Goal: Task Accomplishment & Management: Complete application form

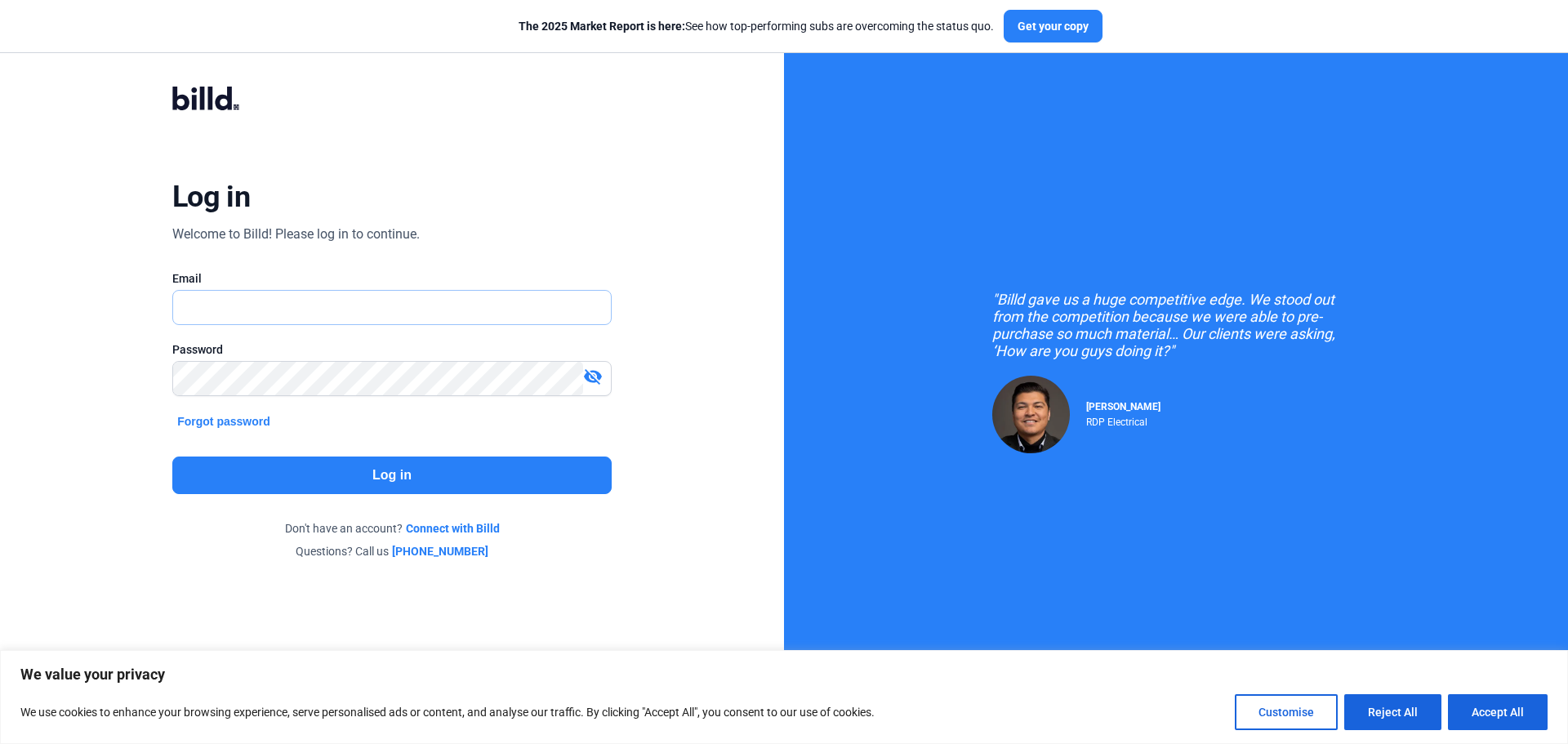
click at [228, 306] on input "text" at bounding box center [392, 308] width 437 height 33
type input "[PERSON_NAME][EMAIL_ADDRESS][DOMAIN_NAME]"
click at [598, 376] on mat-icon "visibility_off" at bounding box center [593, 376] width 19 height 19
click at [498, 468] on button "Log in" at bounding box center [392, 475] width 439 height 38
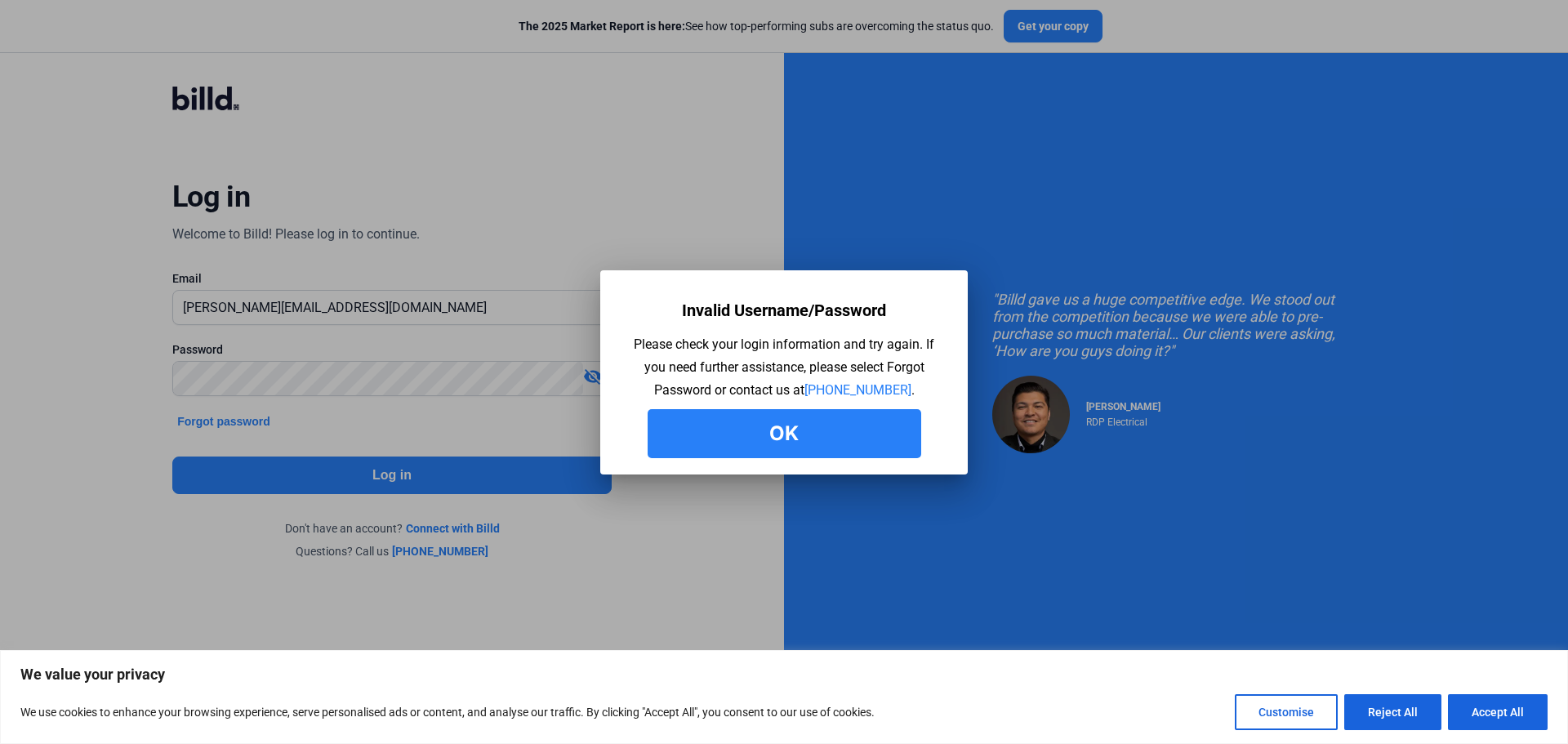
click at [768, 432] on button "Ok" at bounding box center [784, 434] width 273 height 49
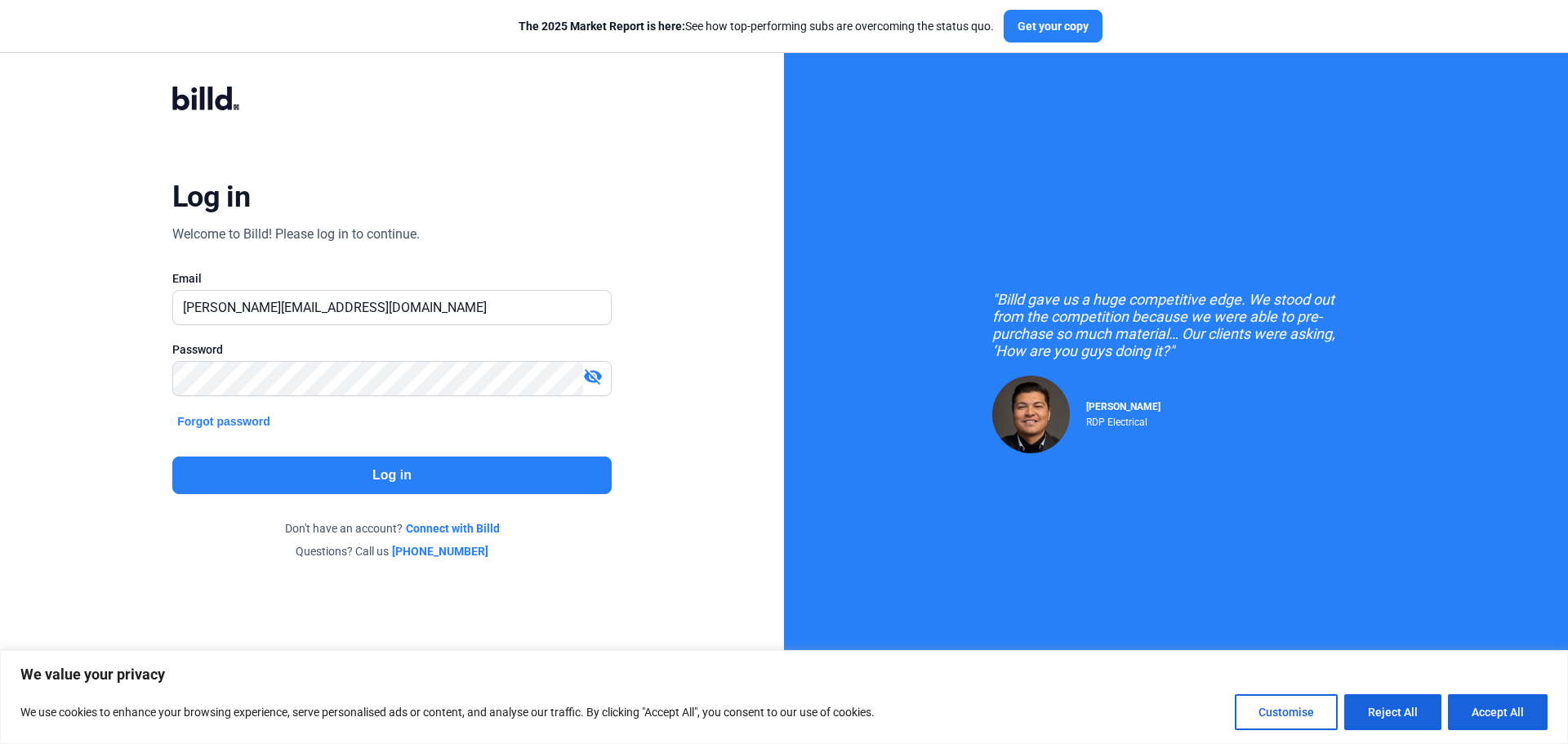
click at [601, 376] on mat-icon "visibility_off" at bounding box center [593, 376] width 19 height 19
click at [522, 482] on button "Log in" at bounding box center [392, 475] width 439 height 38
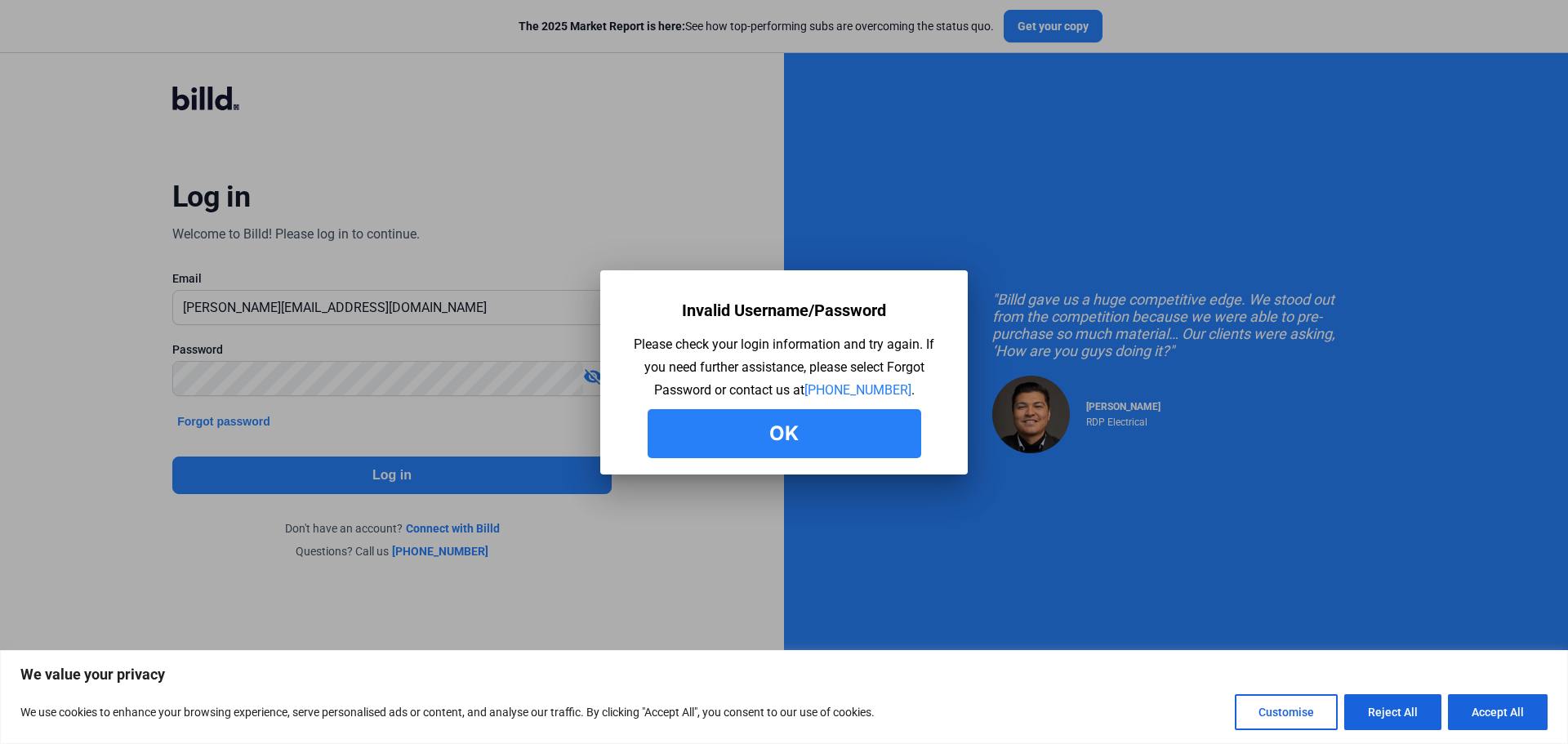
click at [661, 437] on button "Ok" at bounding box center [784, 434] width 273 height 49
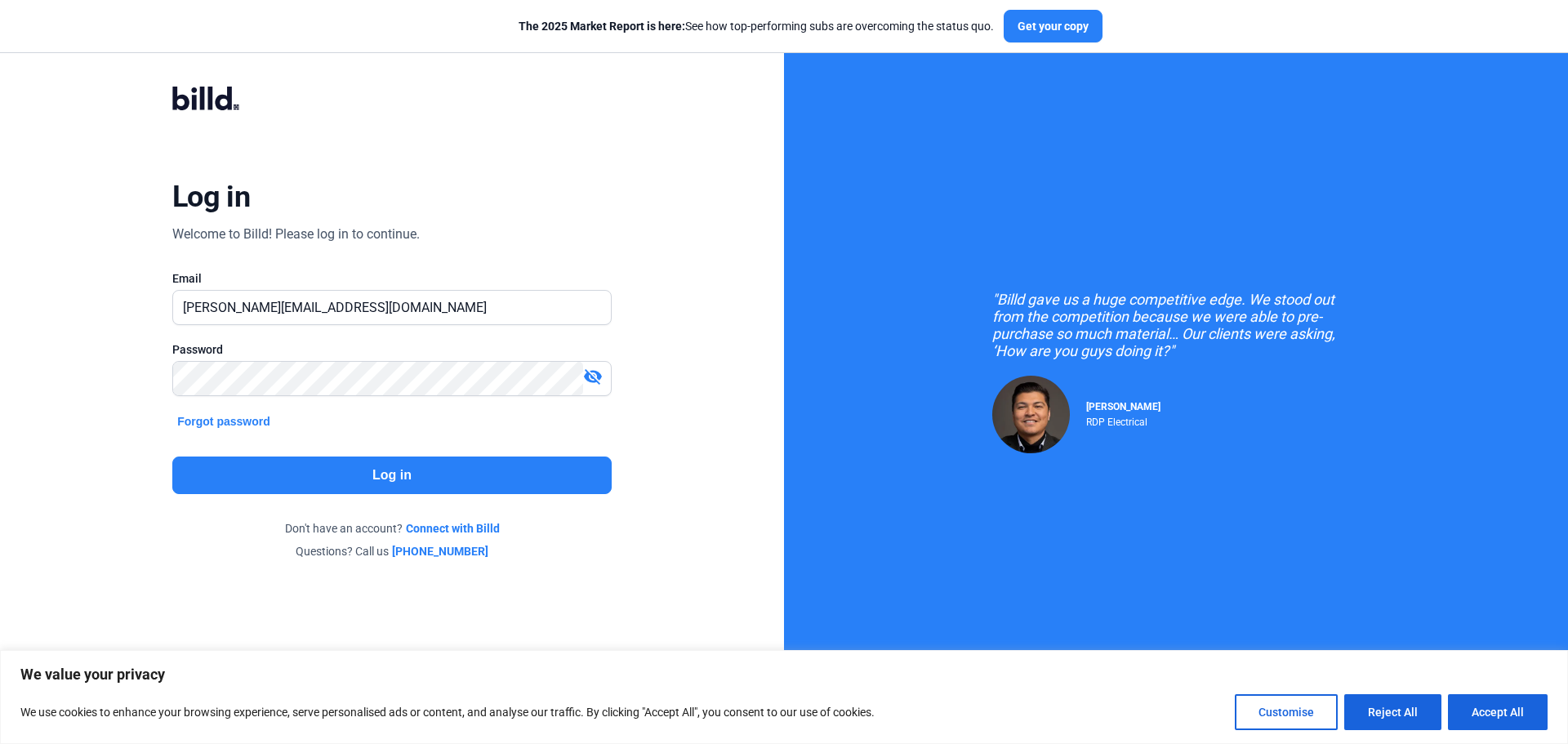
click at [607, 383] on div "visibility_off" at bounding box center [596, 378] width 27 height 23
click at [541, 478] on button "Log in" at bounding box center [392, 475] width 439 height 38
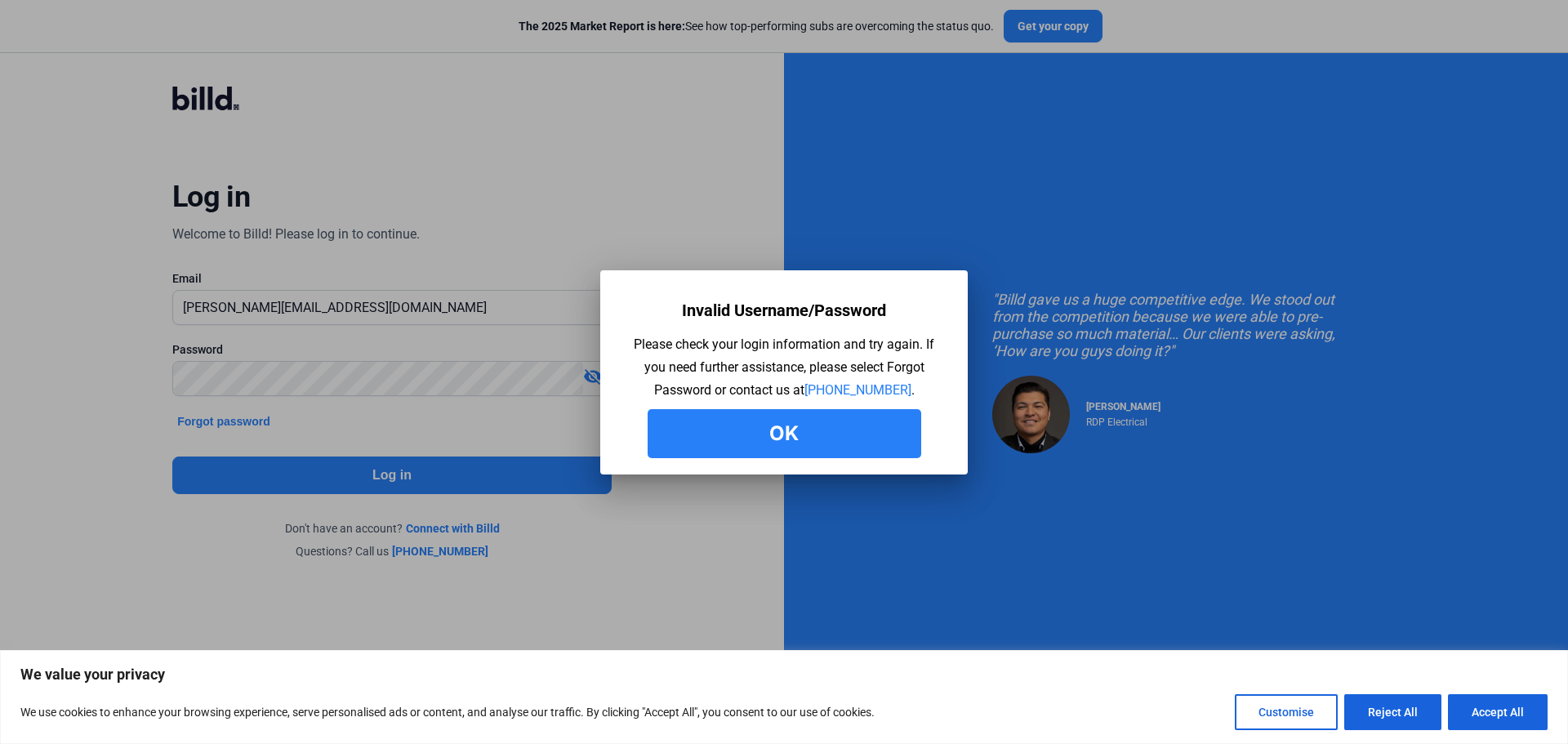
click at [747, 434] on button "Ok" at bounding box center [784, 434] width 273 height 49
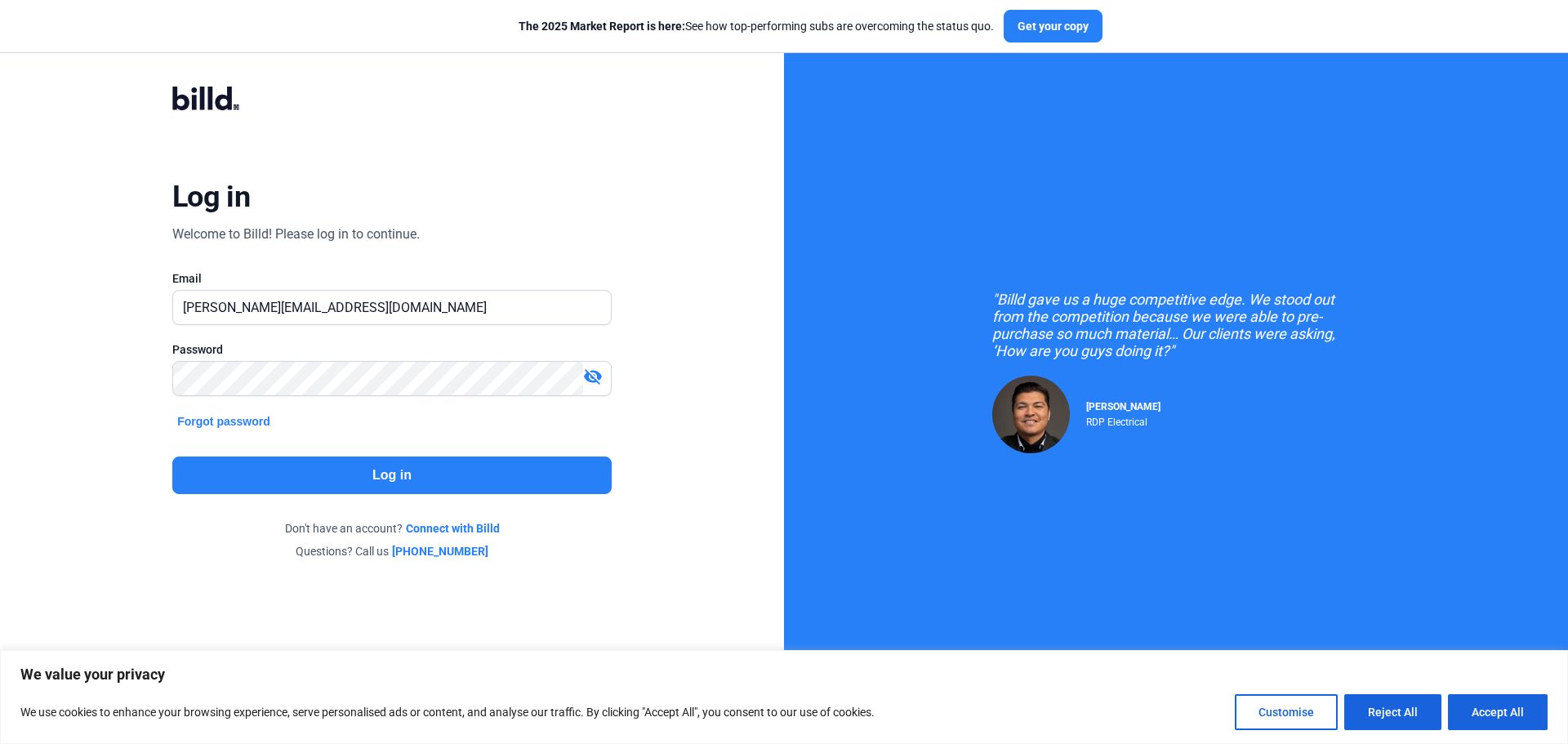
click at [594, 376] on mat-icon "visibility_off" at bounding box center [593, 376] width 19 height 19
click at [444, 468] on button "Log in" at bounding box center [392, 475] width 439 height 38
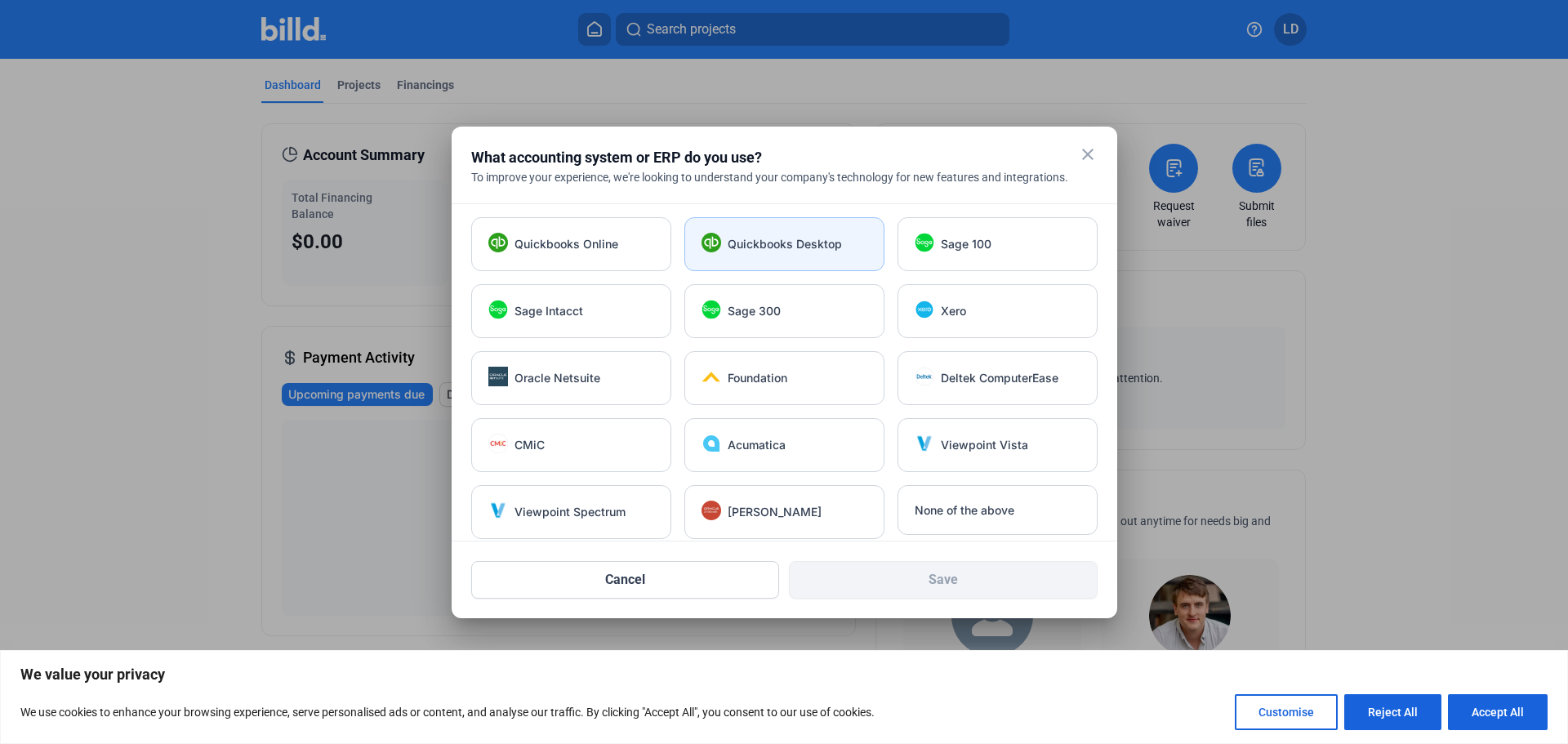
click at [760, 224] on div "Quickbooks Desktop" at bounding box center [784, 243] width 200 height 54
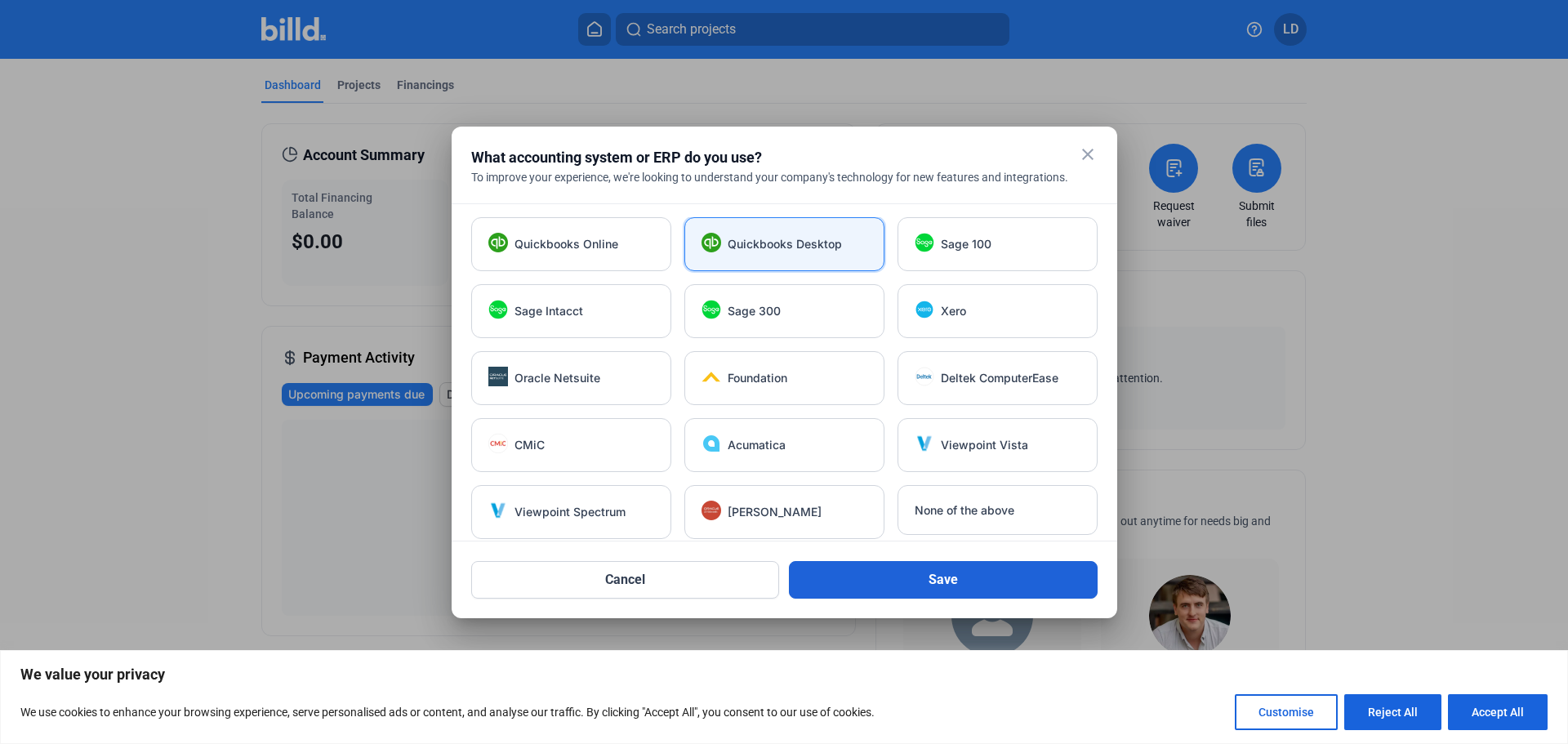
click at [971, 569] on button "Save" at bounding box center [943, 579] width 309 height 38
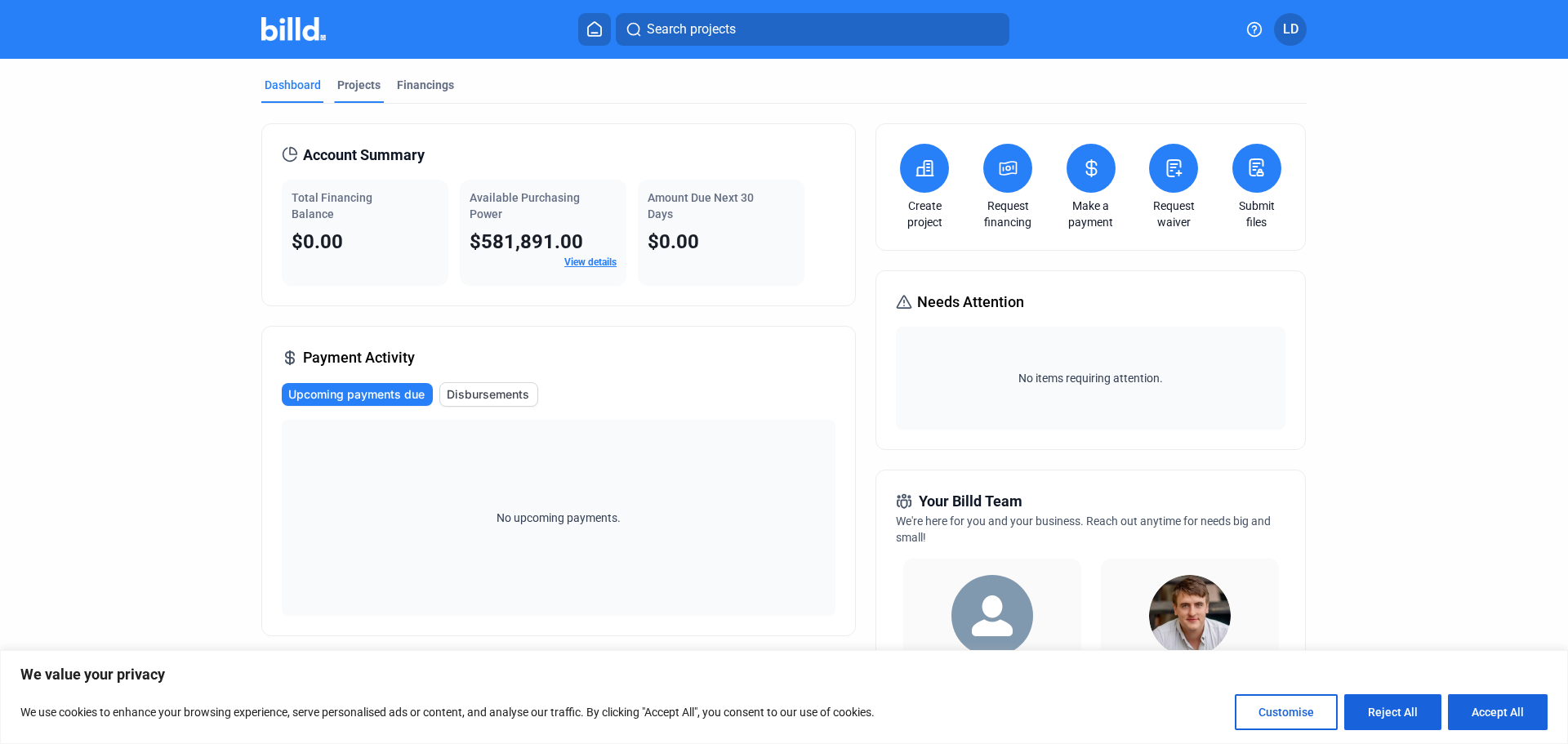
click at [359, 83] on div "Projects" at bounding box center [358, 85] width 43 height 17
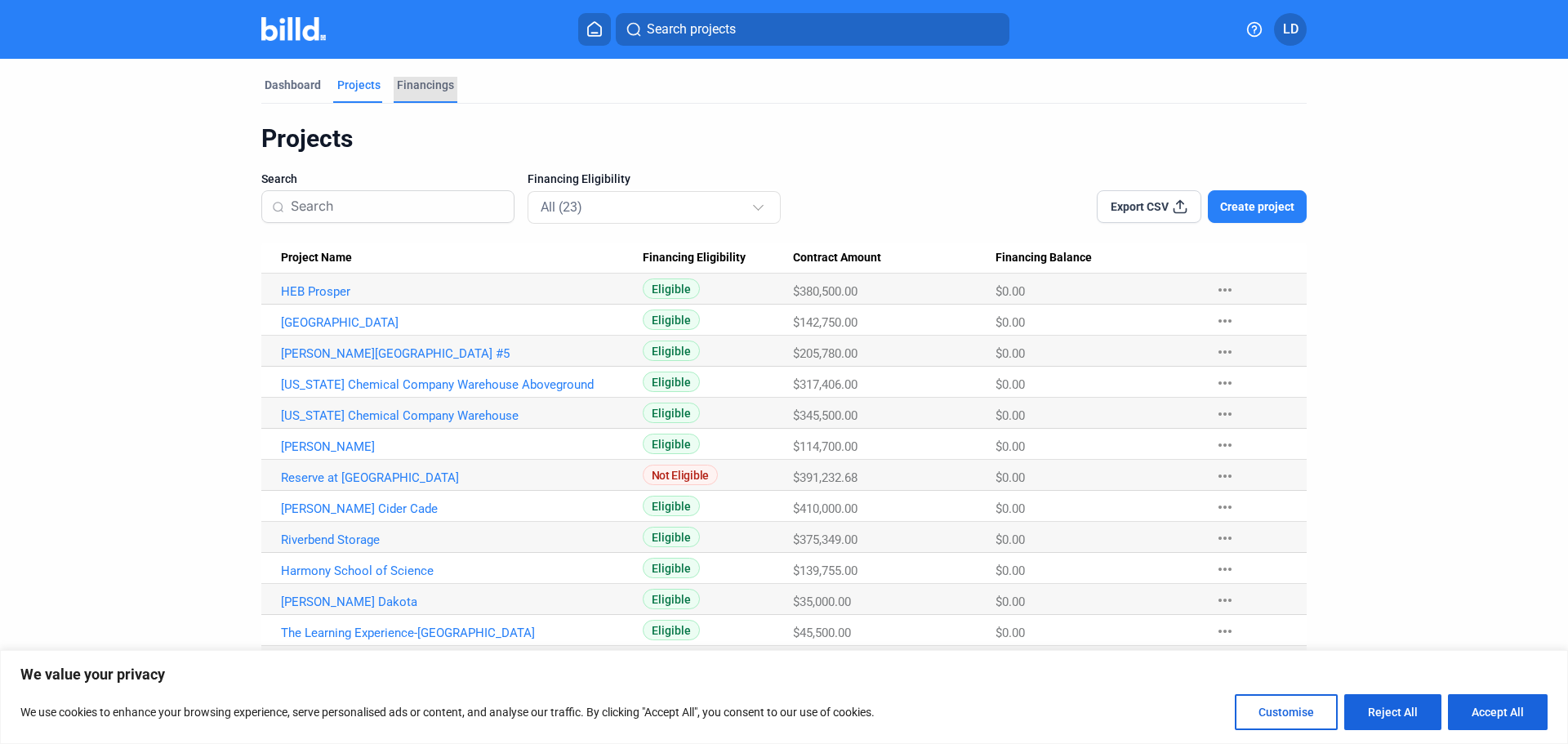
click at [427, 79] on div "Financings" at bounding box center [425, 85] width 57 height 17
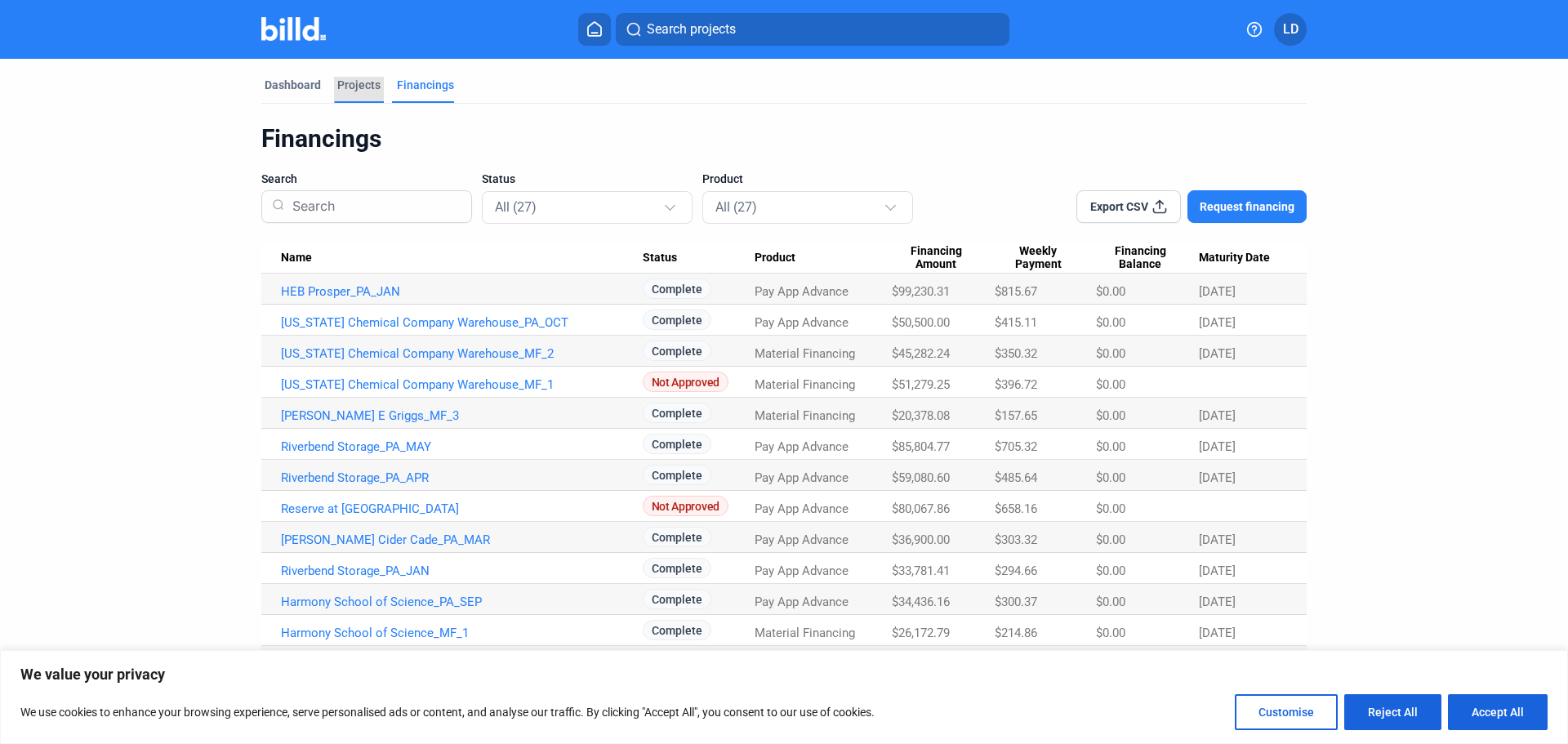
click at [347, 84] on div "Projects" at bounding box center [358, 85] width 43 height 17
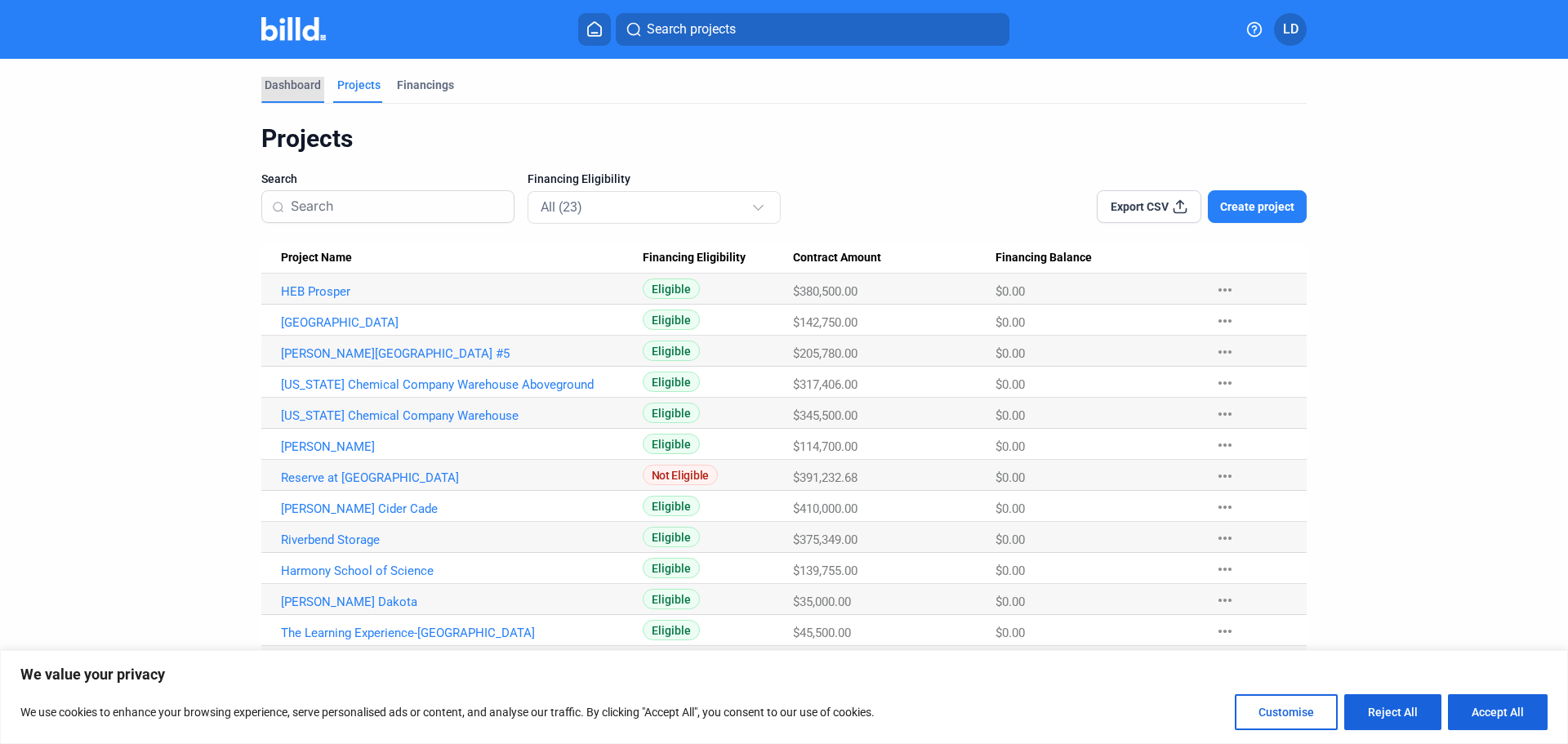
click at [301, 88] on div "Dashboard" at bounding box center [293, 85] width 56 height 17
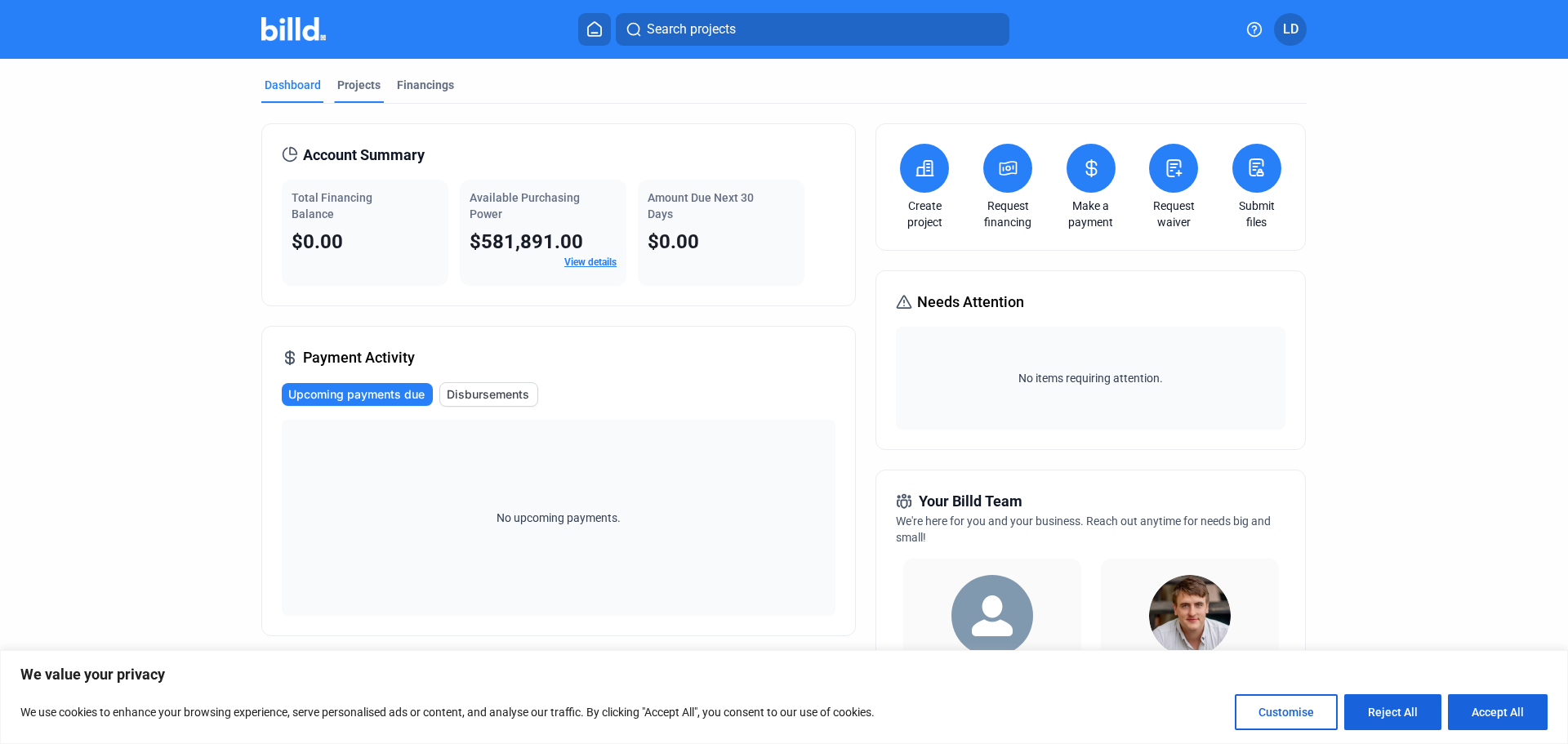
click at [342, 83] on div "Projects" at bounding box center [358, 85] width 43 height 17
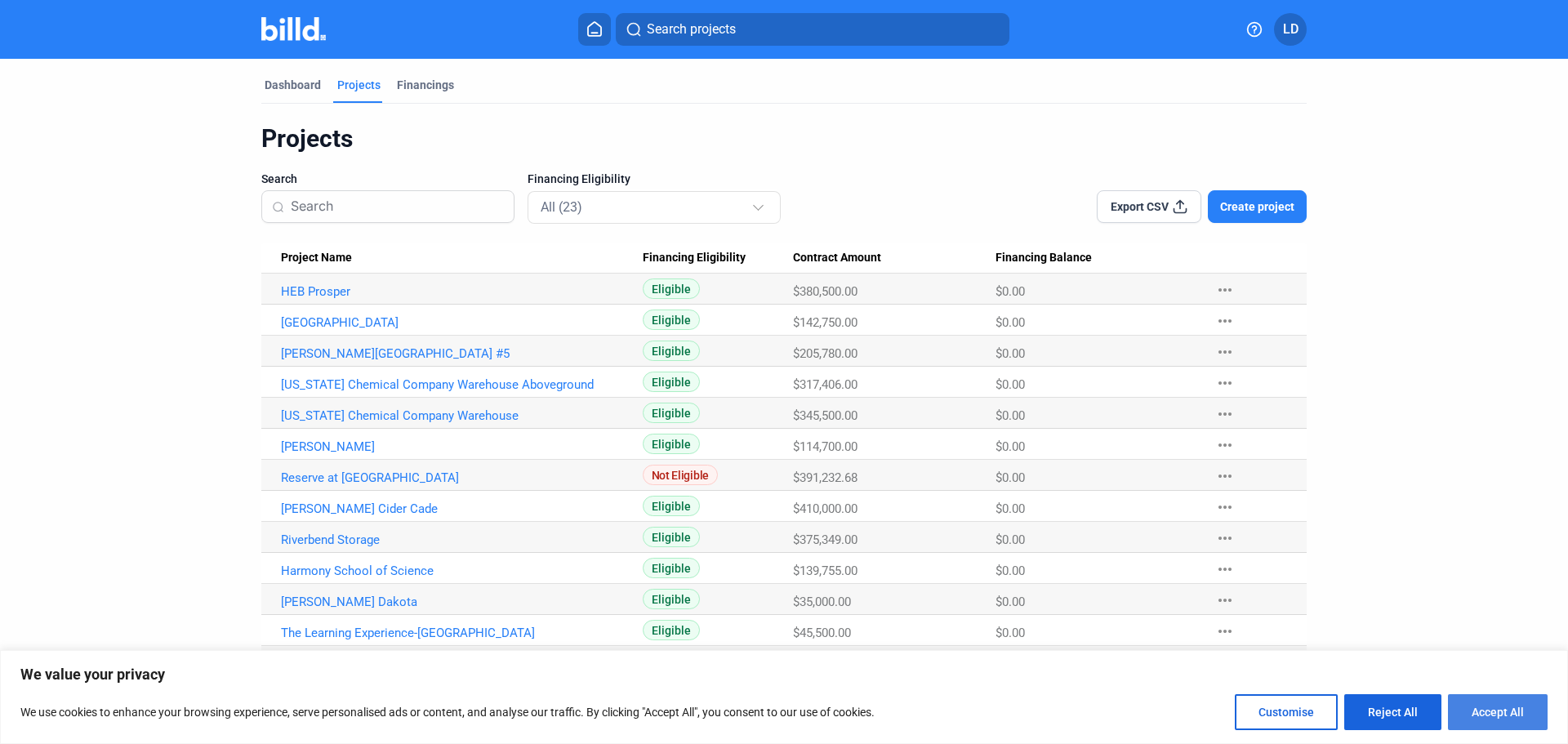
click at [1505, 713] on button "Accept All" at bounding box center [1497, 711] width 100 height 36
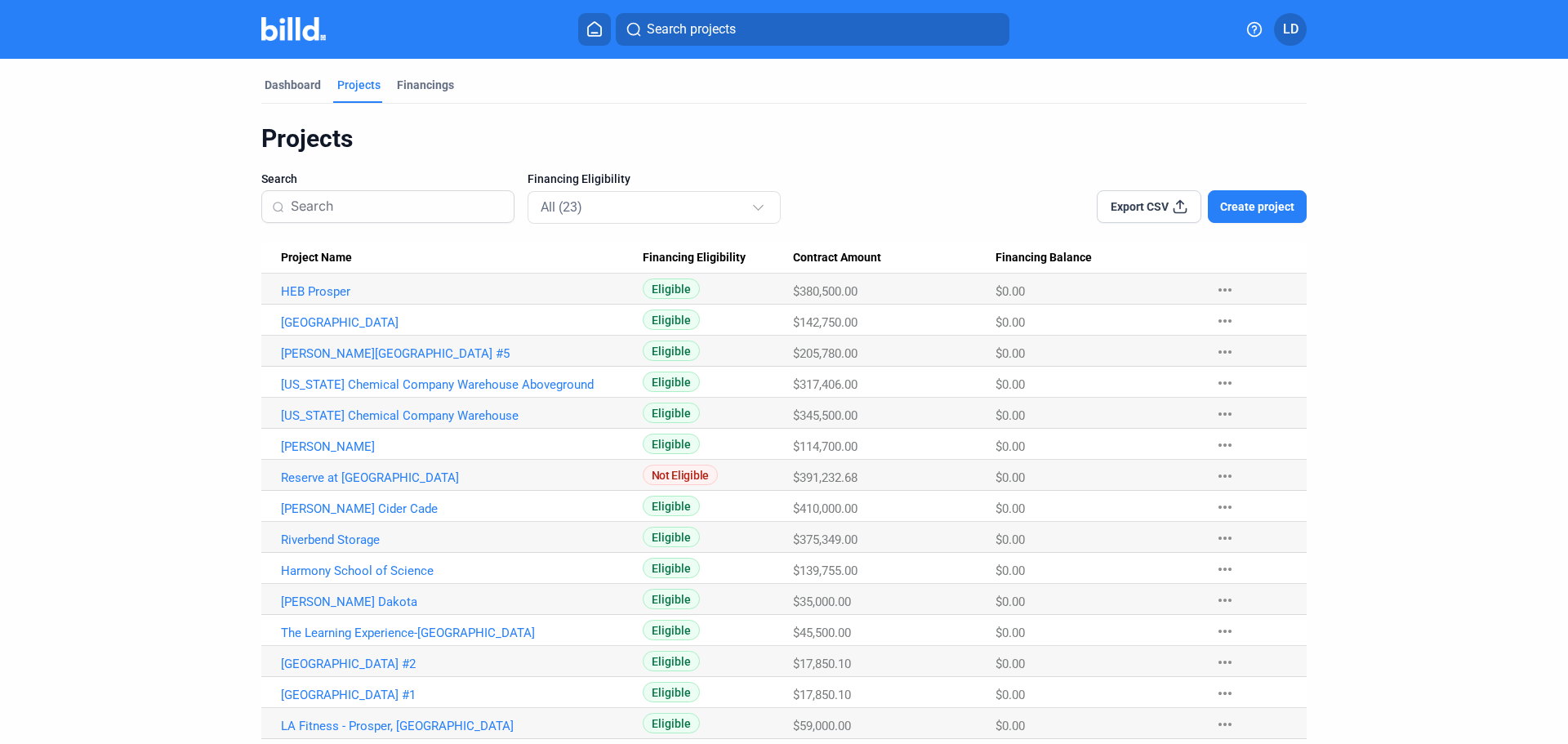
checkbox input "true"
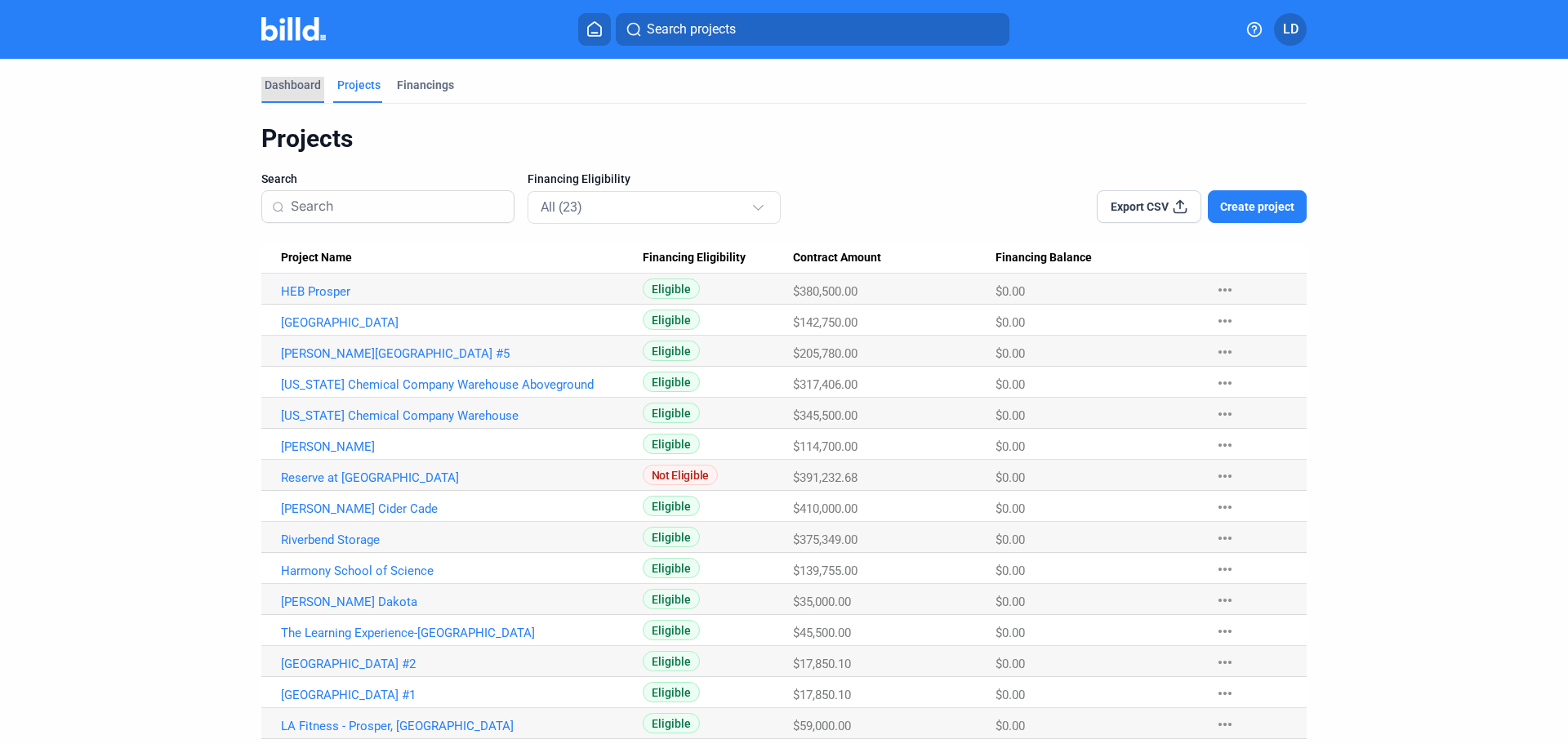
click at [292, 85] on div "Dashboard" at bounding box center [293, 85] width 56 height 17
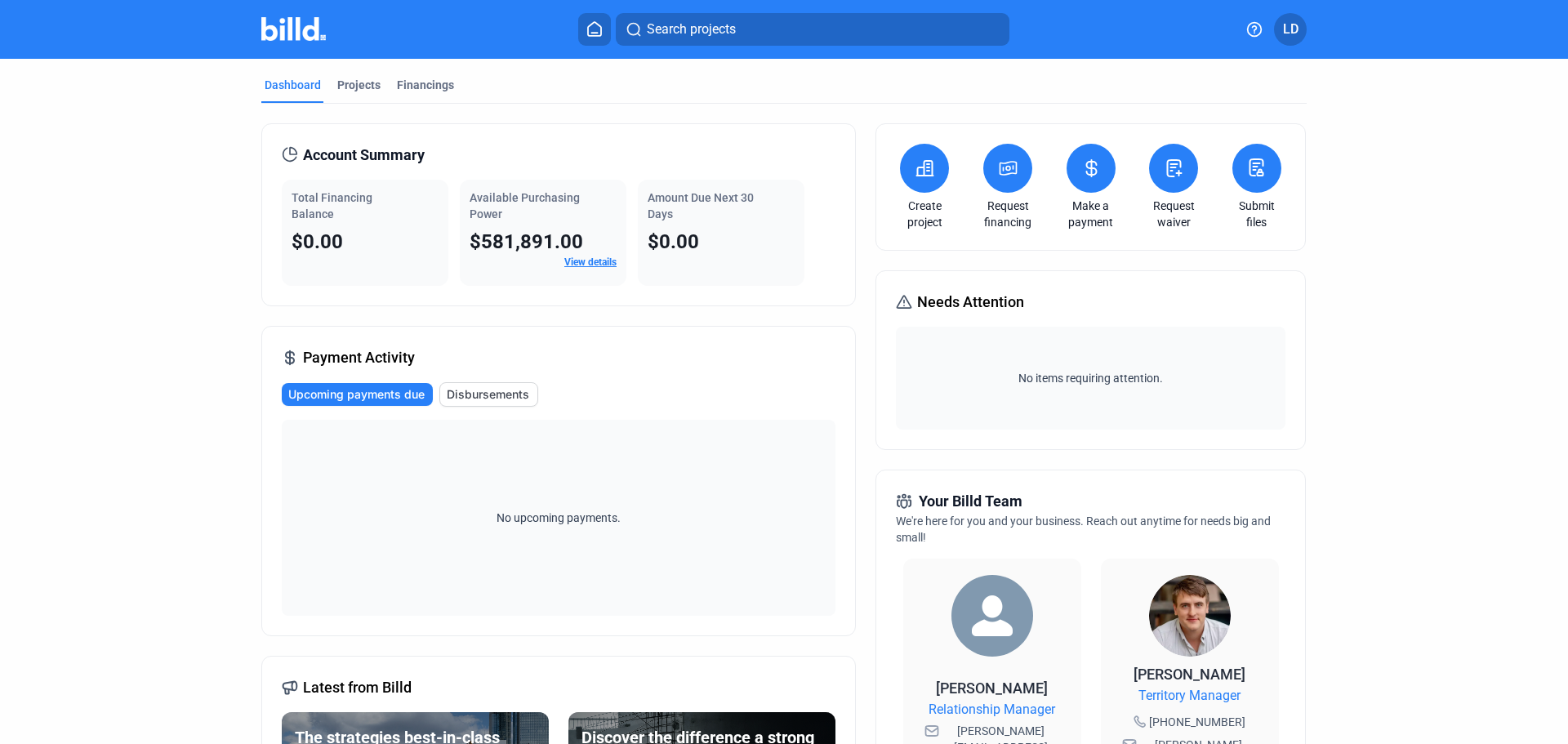
click at [921, 169] on icon at bounding box center [924, 168] width 20 height 19
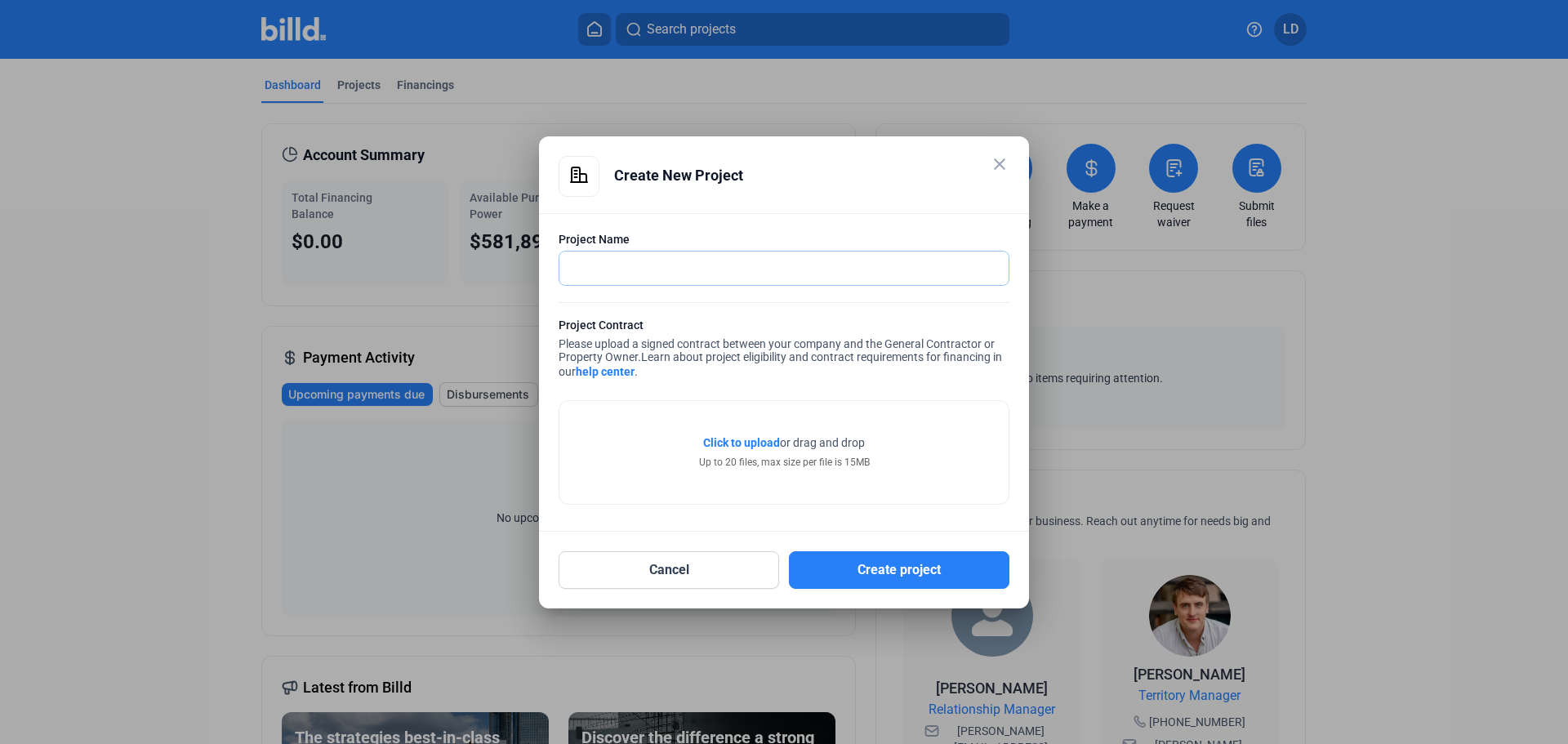
click at [638, 270] on input "text" at bounding box center [783, 268] width 449 height 33
click at [646, 269] on input "[PERSON_NAME]" at bounding box center [783, 268] width 449 height 33
type input "H"
type input "B"
paste input "BJ Warehouse [GEOGRAPHIC_DATA]"
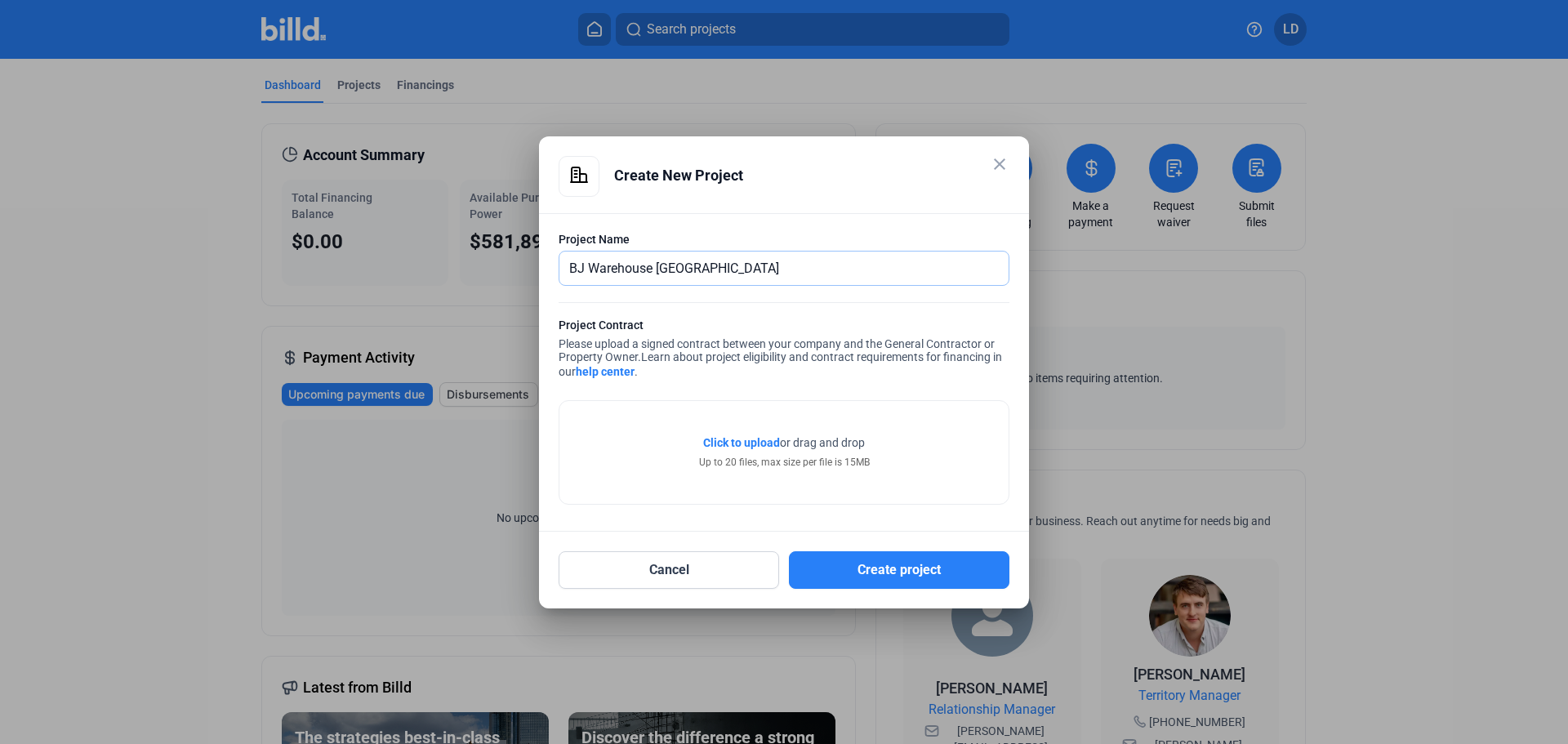
type input "BJ Warehouse [GEOGRAPHIC_DATA]"
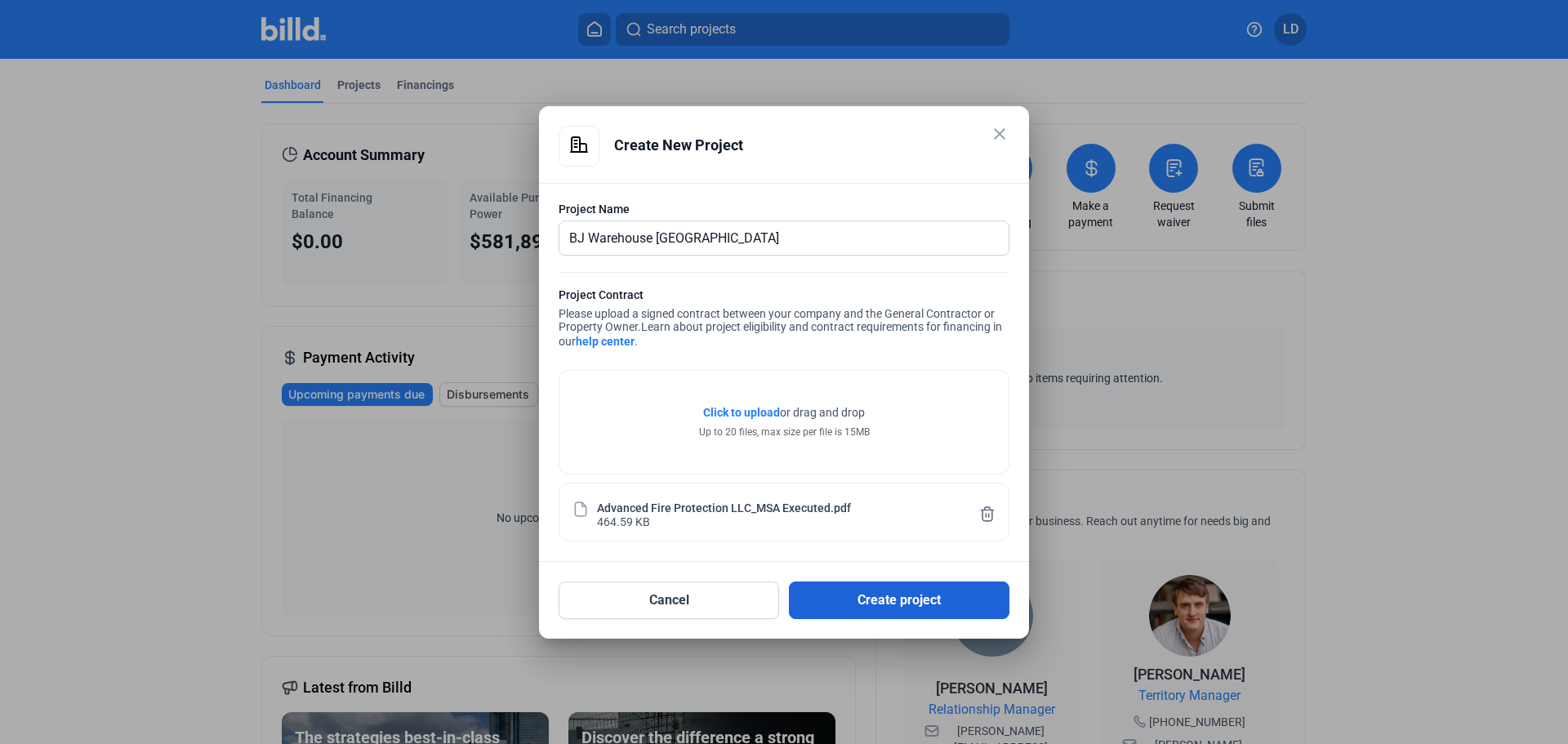
click at [892, 606] on button "Create project" at bounding box center [899, 599] width 220 height 38
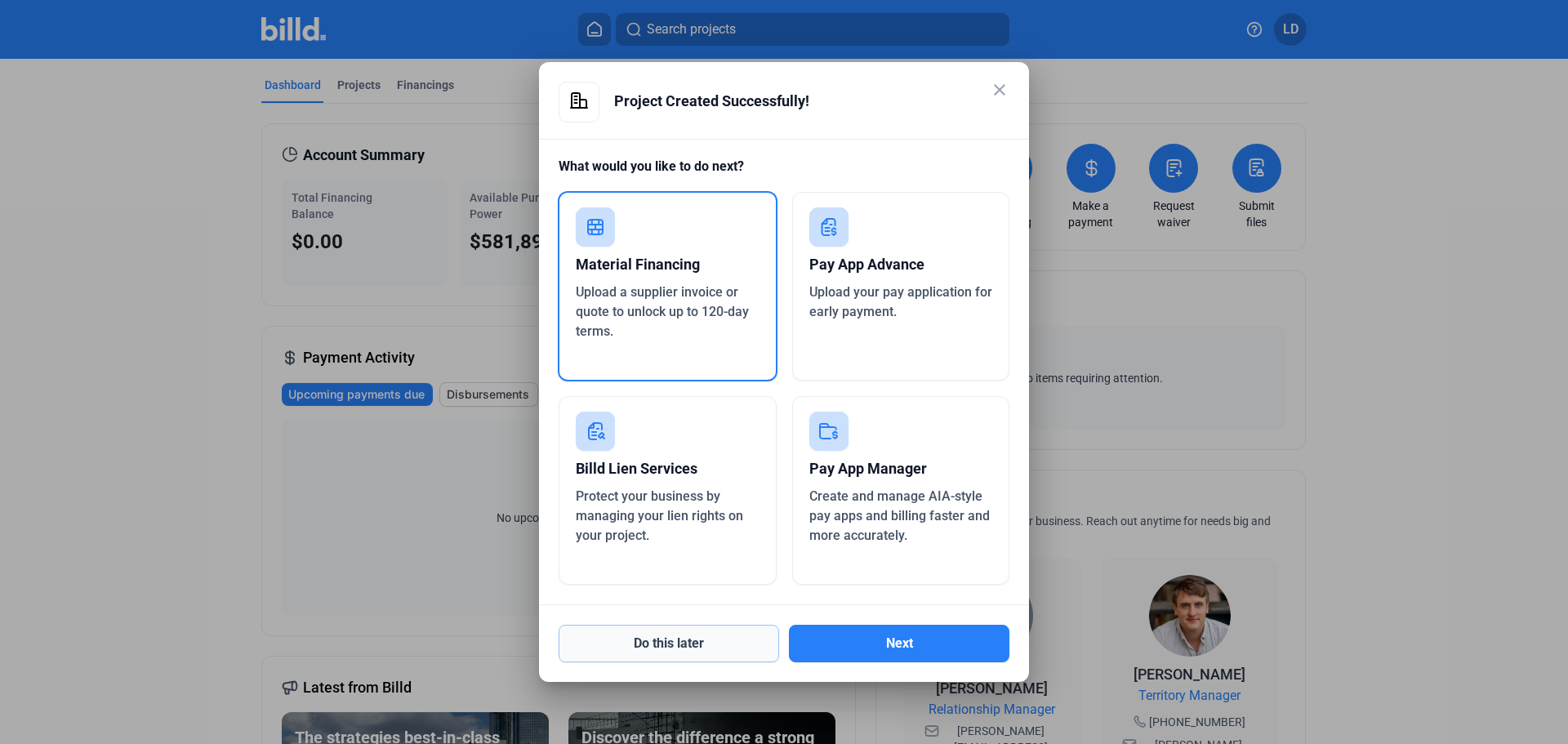
click at [668, 645] on button "Do this later" at bounding box center [668, 643] width 220 height 38
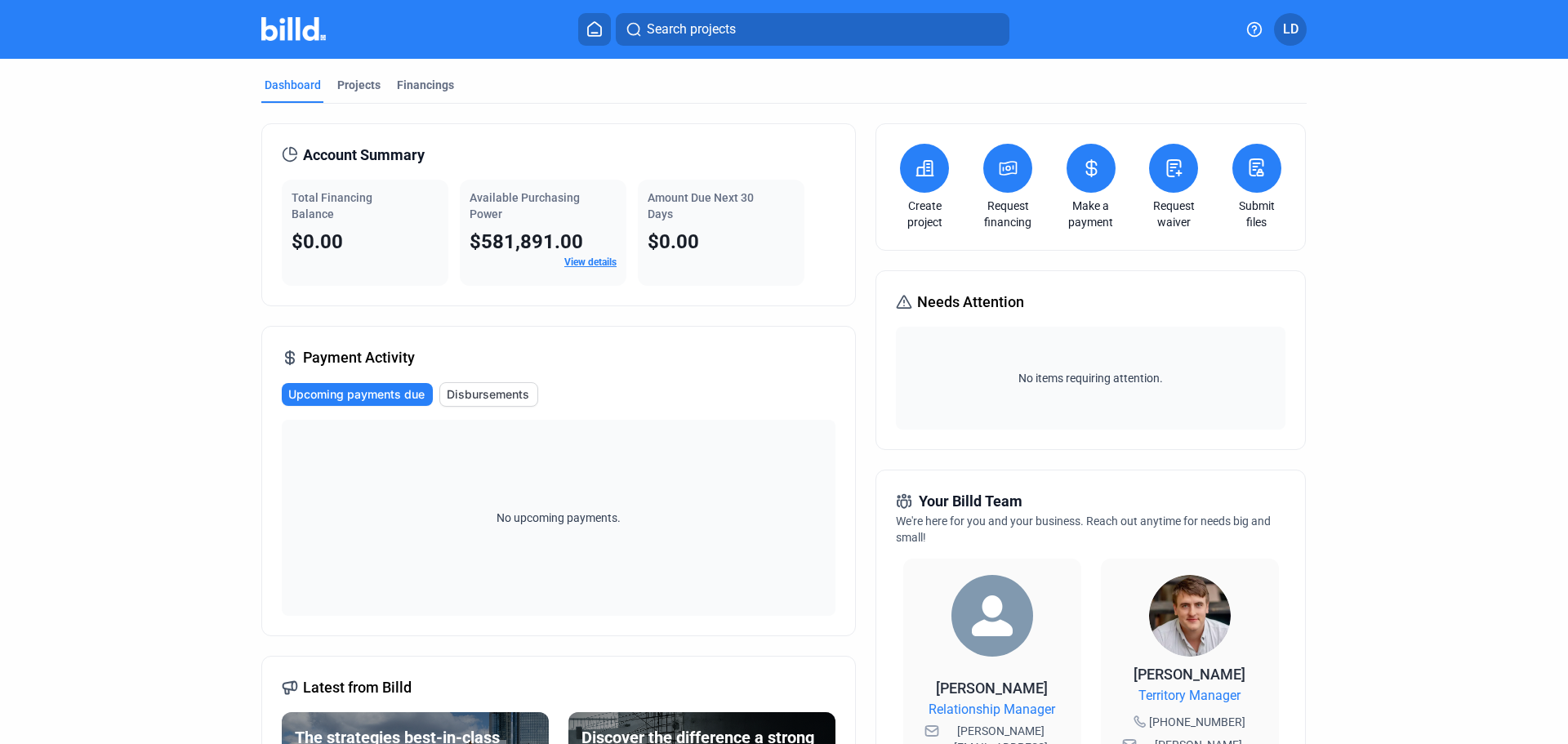
click at [1281, 36] on button "LD" at bounding box center [1289, 29] width 33 height 33
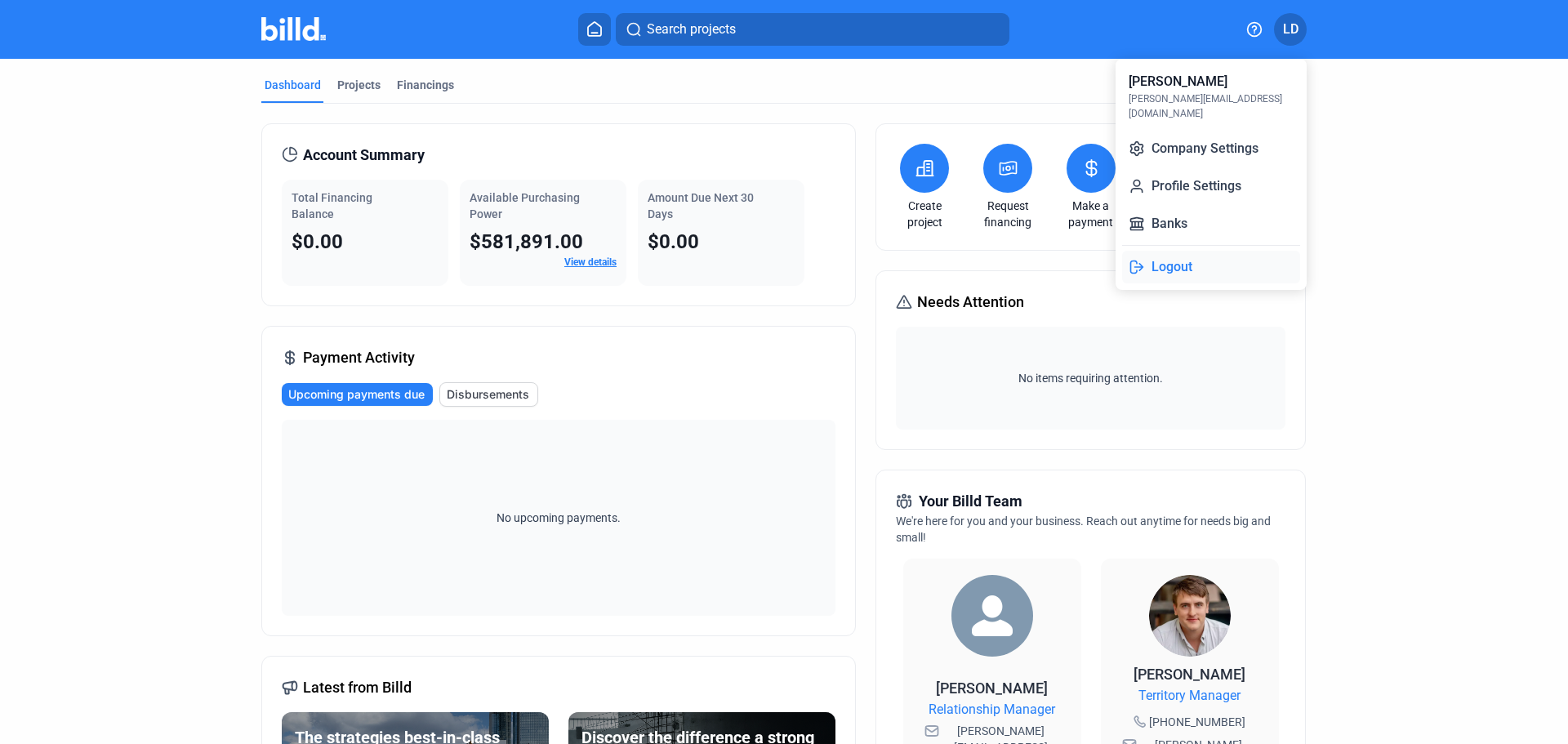
click at [1145, 250] on button "Logout" at bounding box center [1211, 266] width 178 height 33
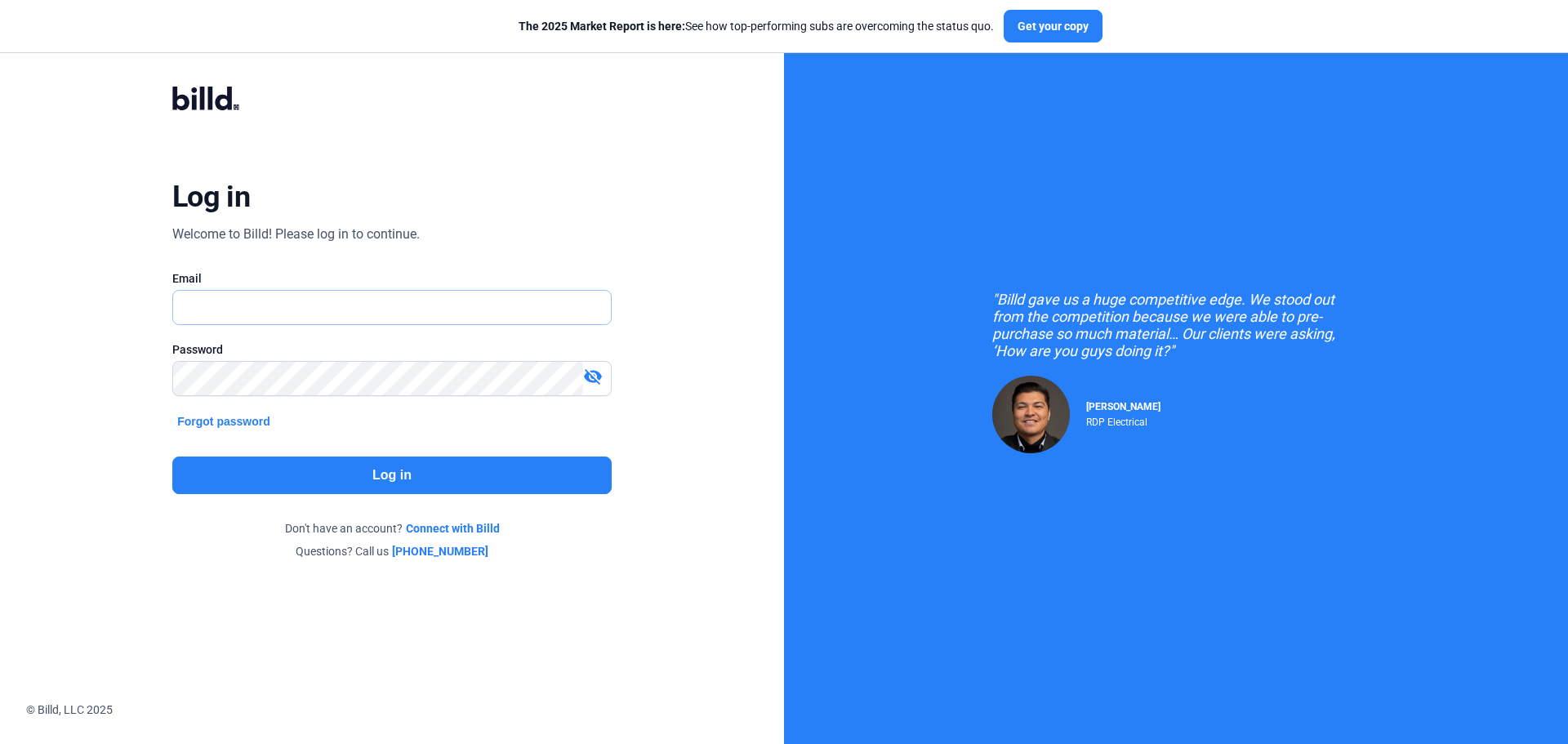
click at [231, 318] on input "text" at bounding box center [383, 308] width 420 height 33
type input "[PERSON_NAME][EMAIL_ADDRESS][DOMAIN_NAME]"
click at [413, 474] on button "Log in" at bounding box center [392, 475] width 439 height 38
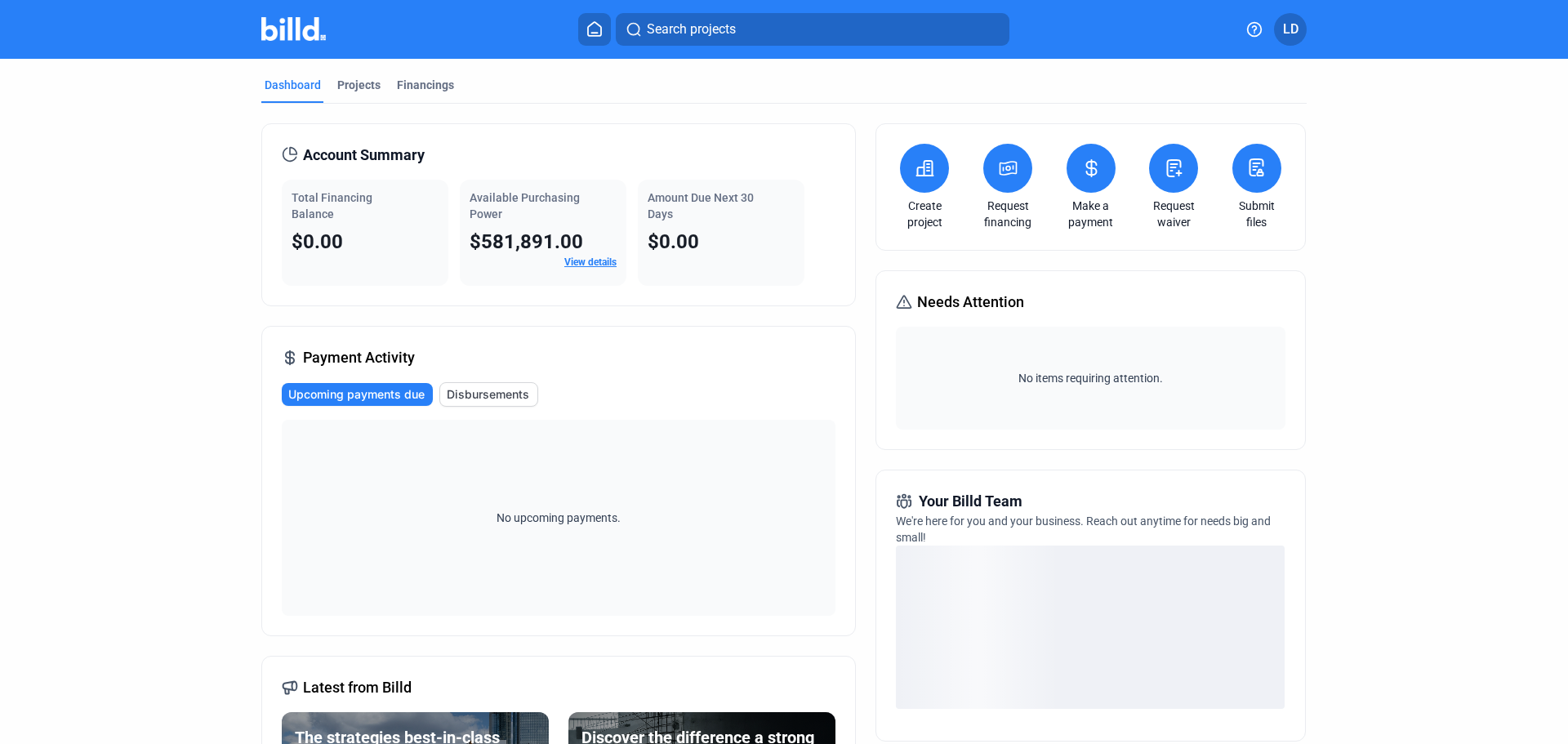
click at [586, 255] on span "View details" at bounding box center [590, 262] width 52 height 15
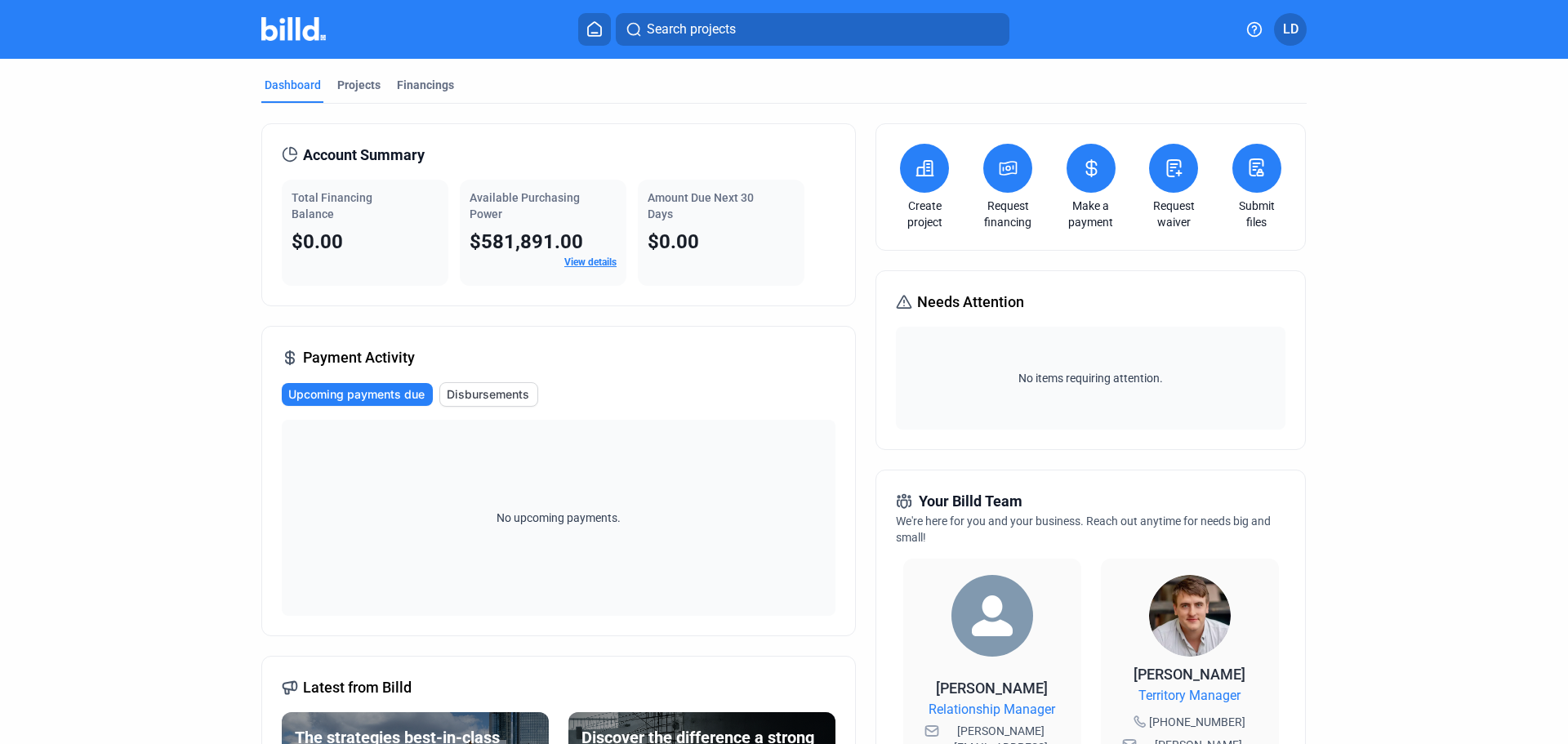
click at [582, 263] on link "View details" at bounding box center [590, 262] width 52 height 11
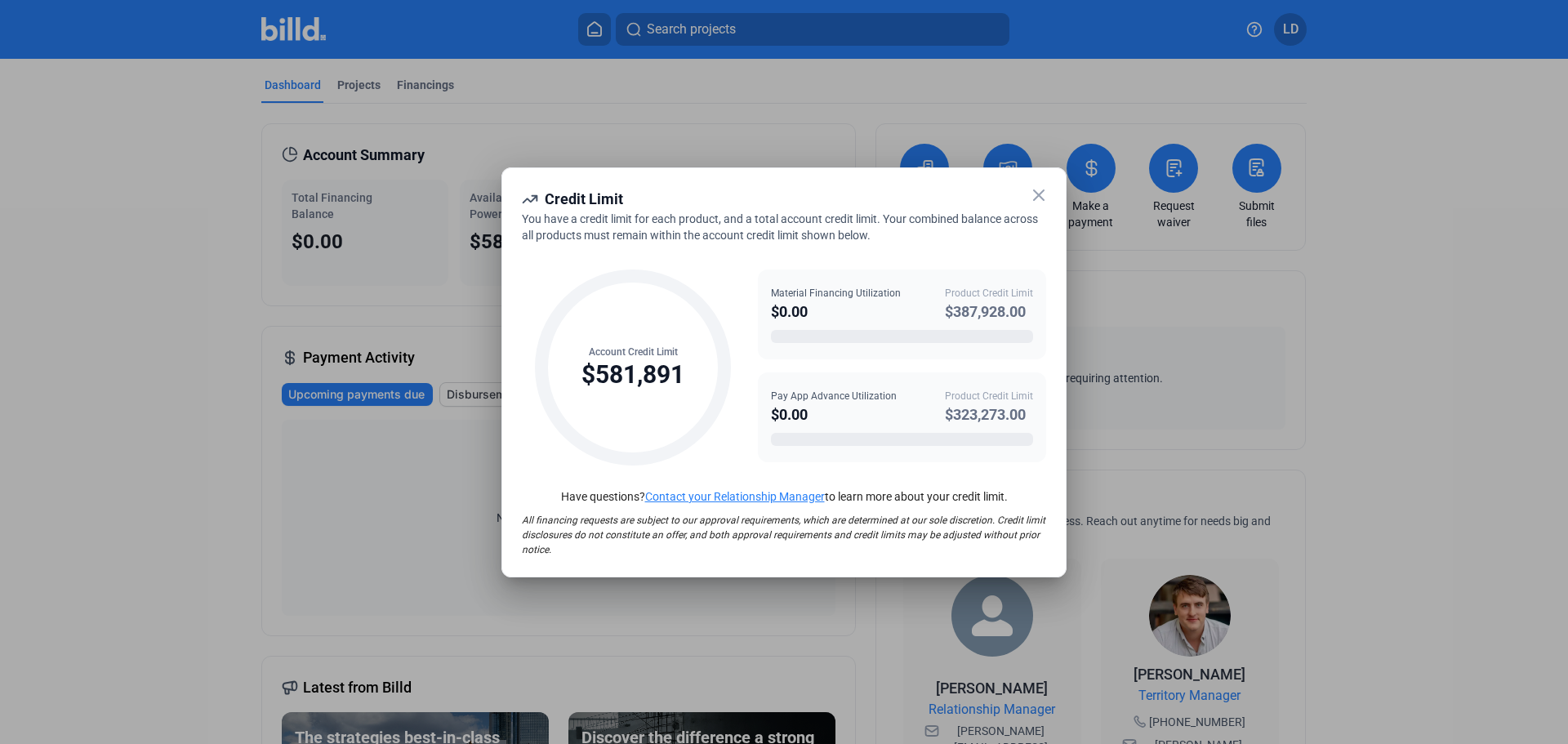
click at [1038, 190] on icon at bounding box center [1039, 195] width 19 height 19
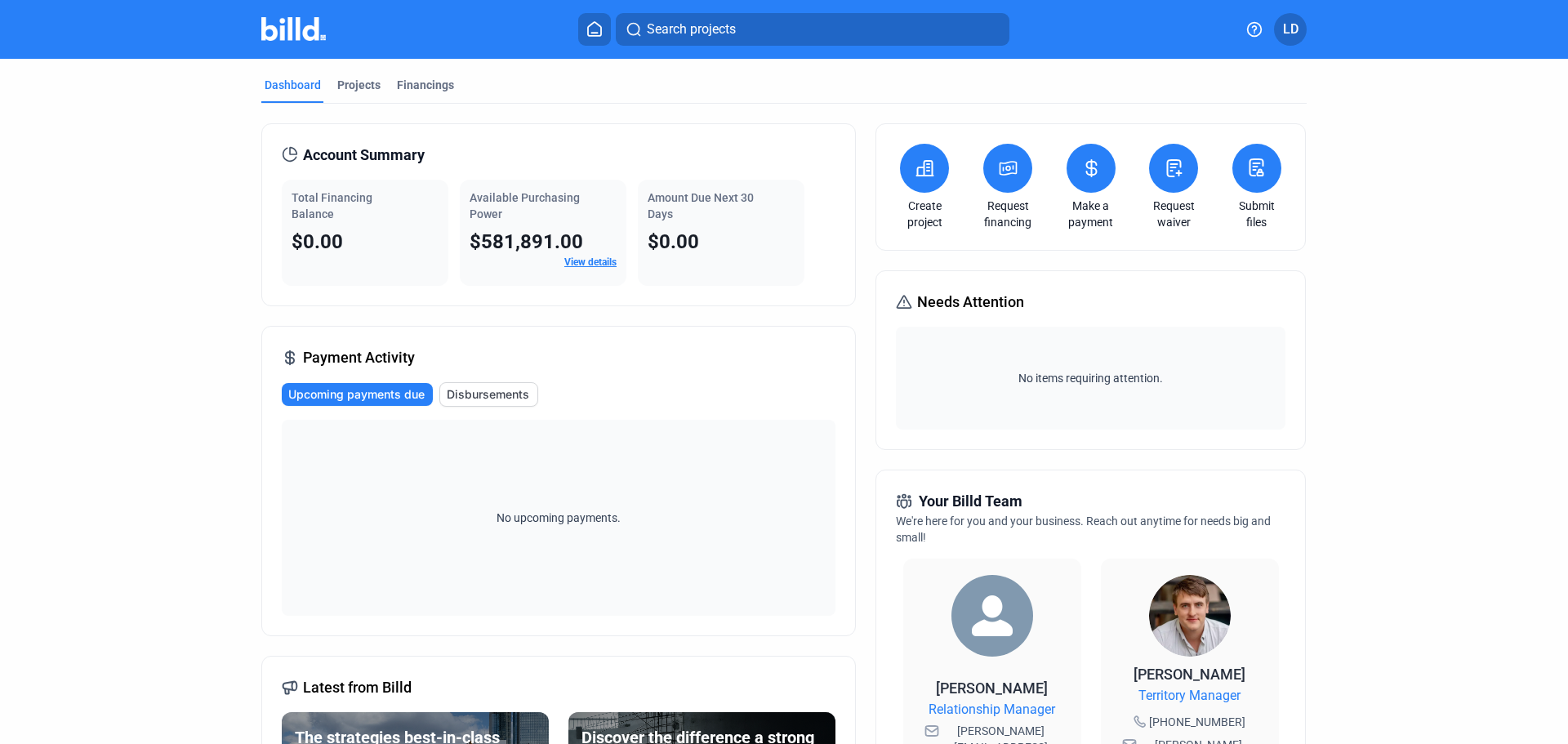
click at [916, 174] on icon at bounding box center [924, 168] width 20 height 19
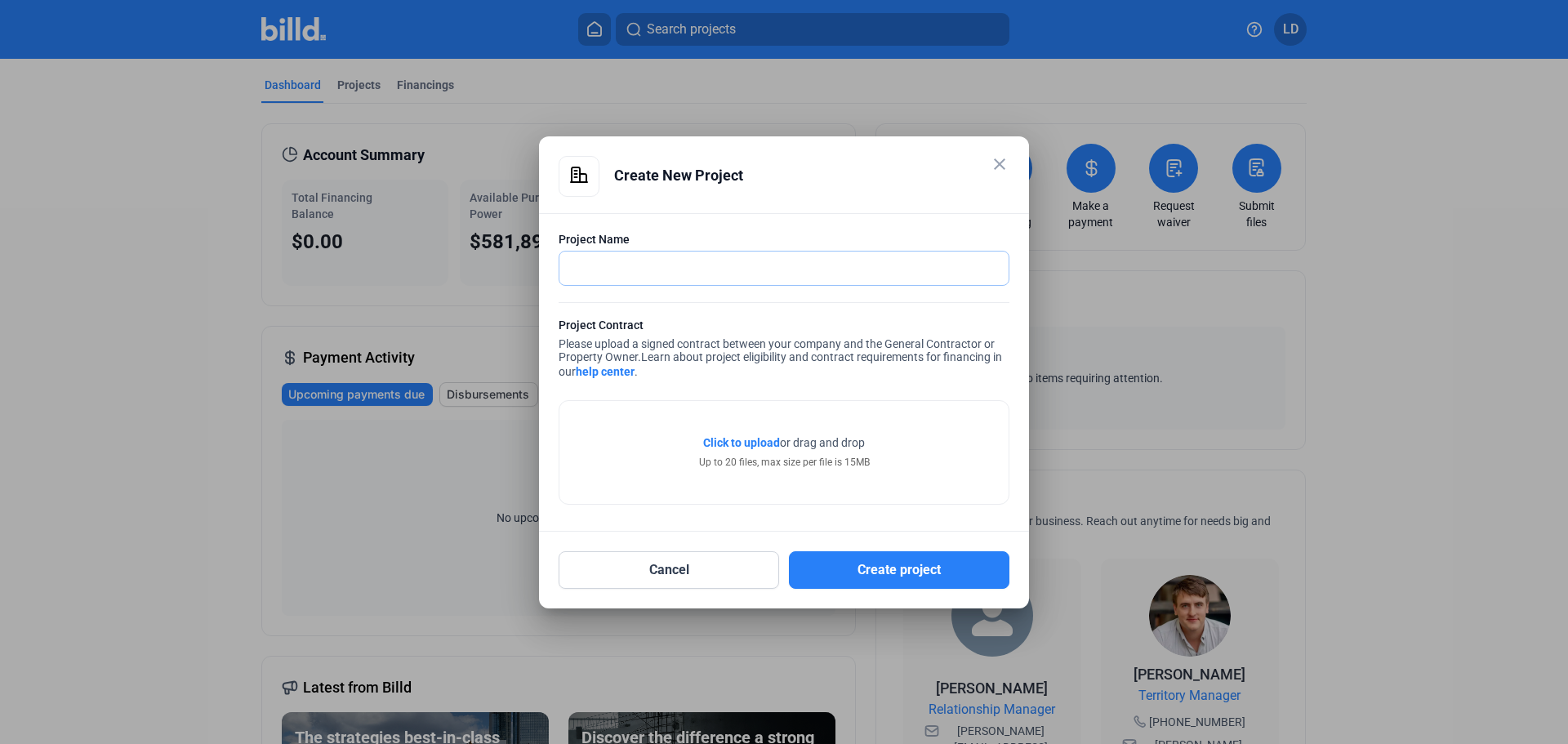
click at [665, 258] on input "text" at bounding box center [783, 268] width 449 height 33
type input "[PERSON_NAME]"
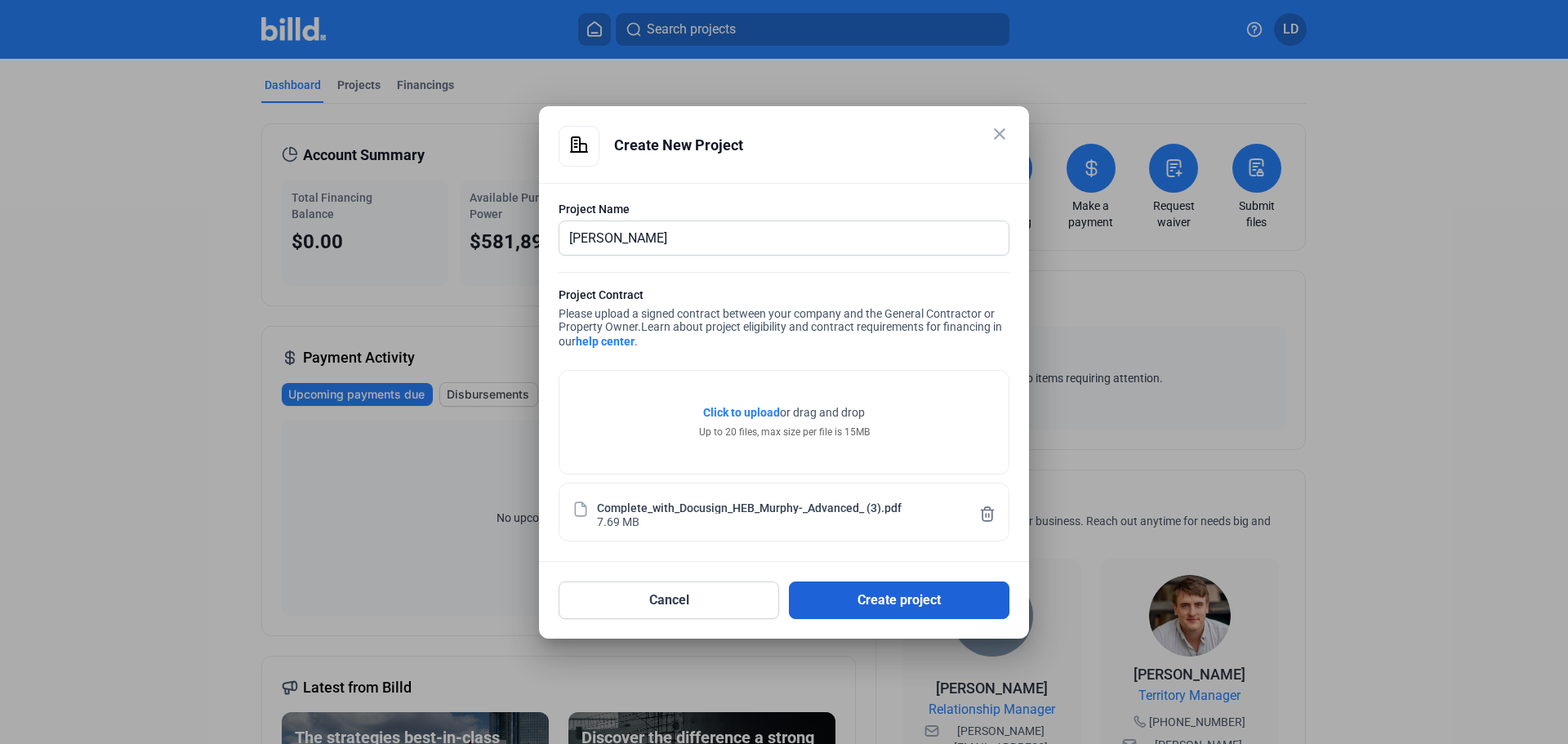
click at [899, 604] on button "Create project" at bounding box center [899, 599] width 220 height 38
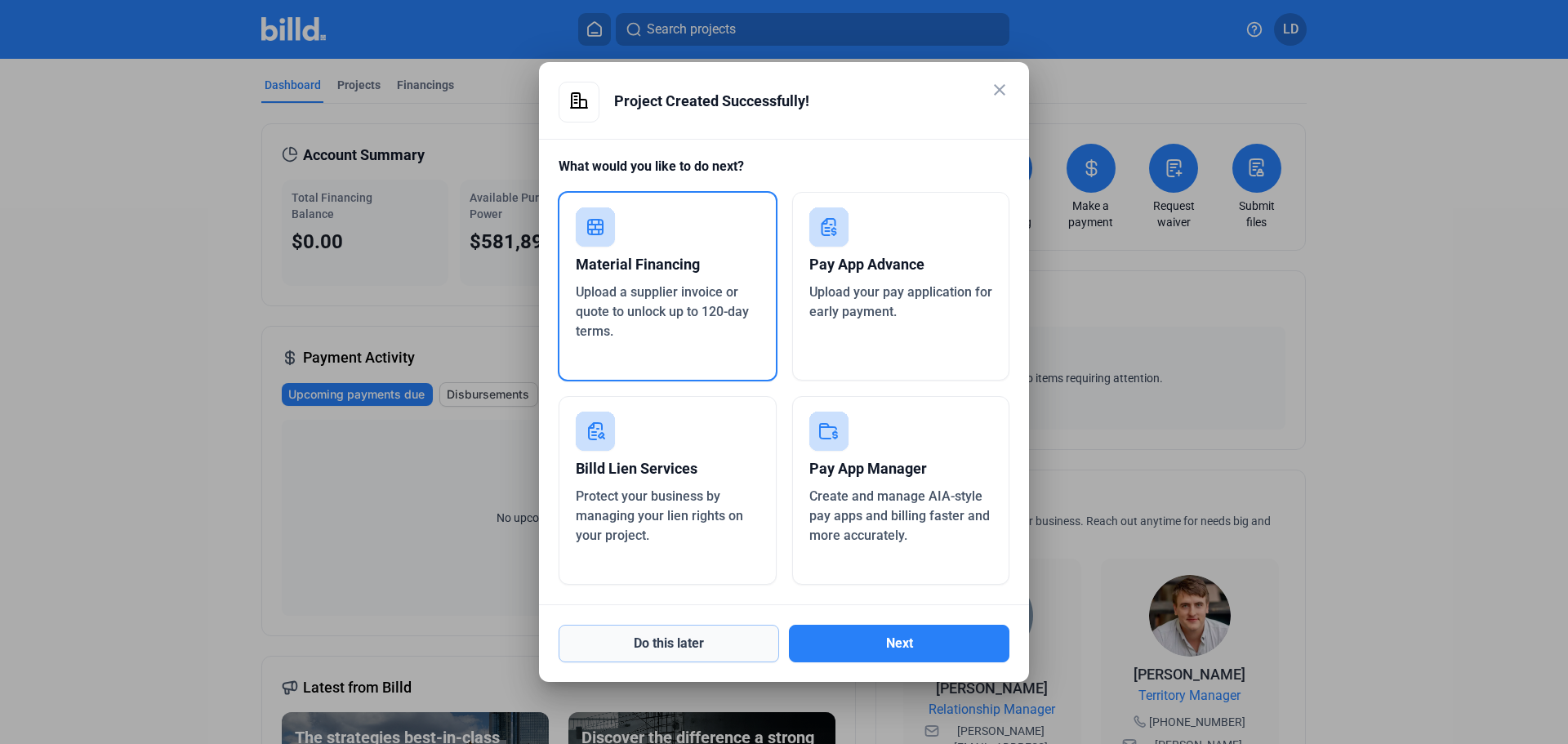
click at [700, 631] on button "Do this later" at bounding box center [668, 643] width 220 height 38
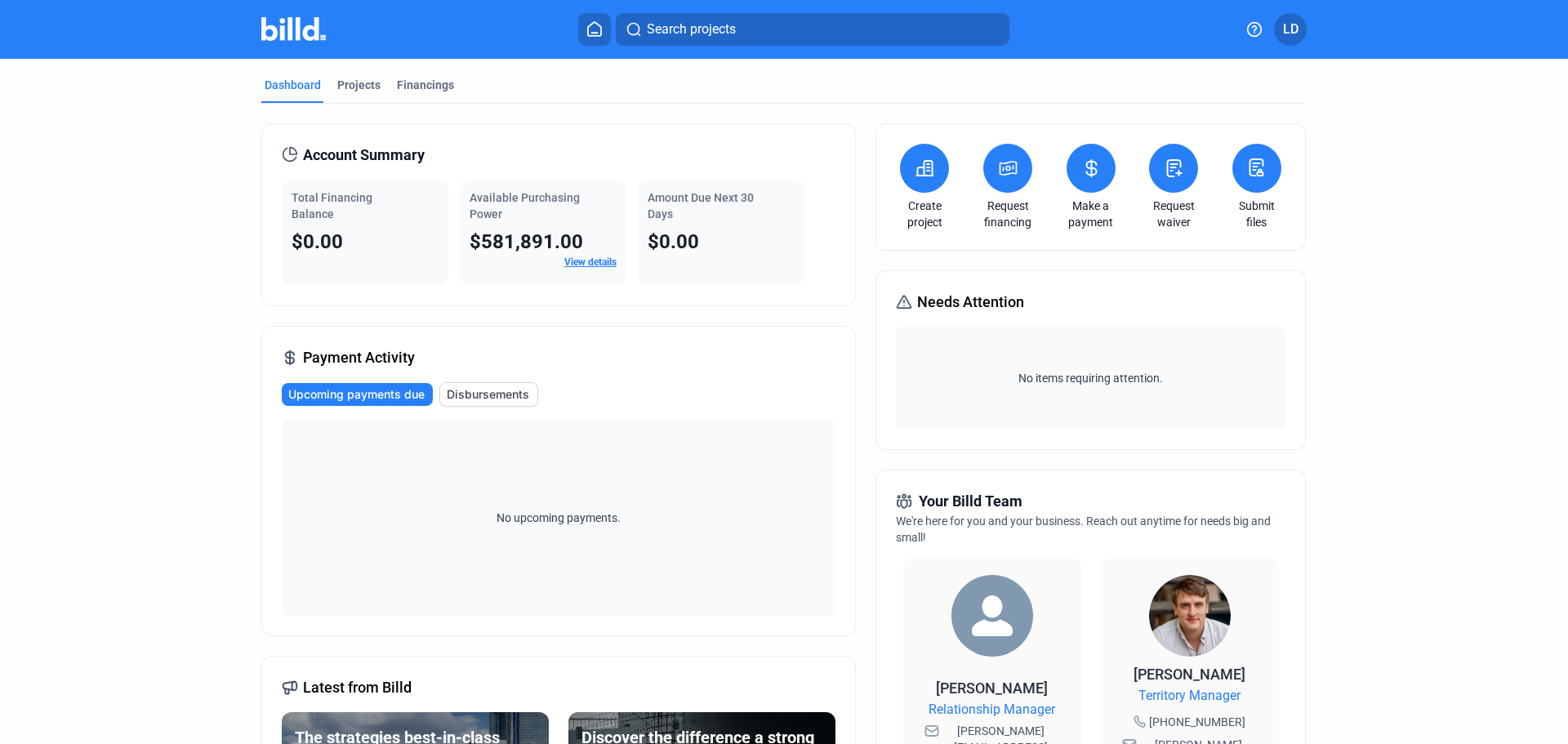
click at [924, 168] on icon at bounding box center [925, 167] width 17 height 15
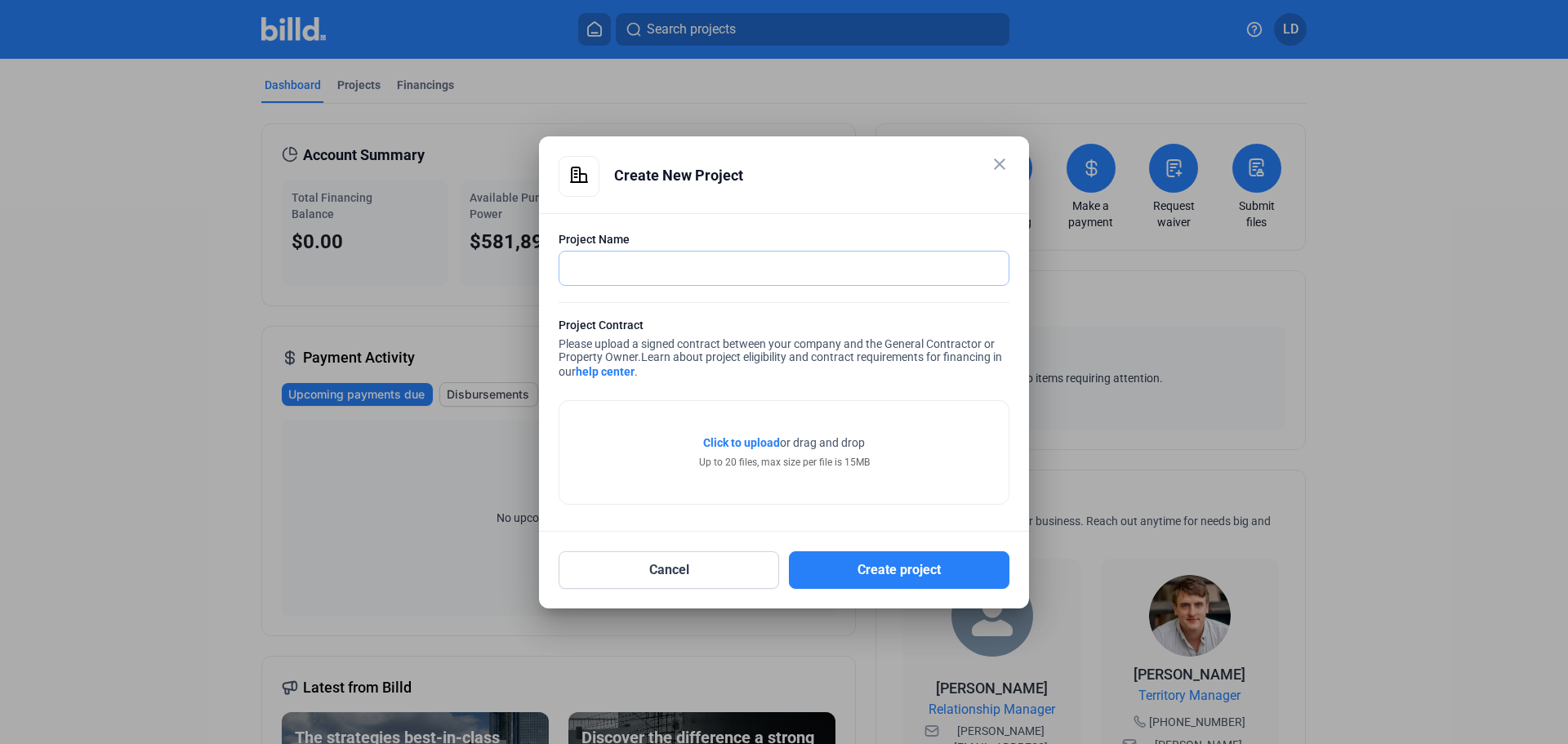
paste input "THR Midlothian Integrated Health Campus"
type input "THR Midlothian Integrated Health Campus"
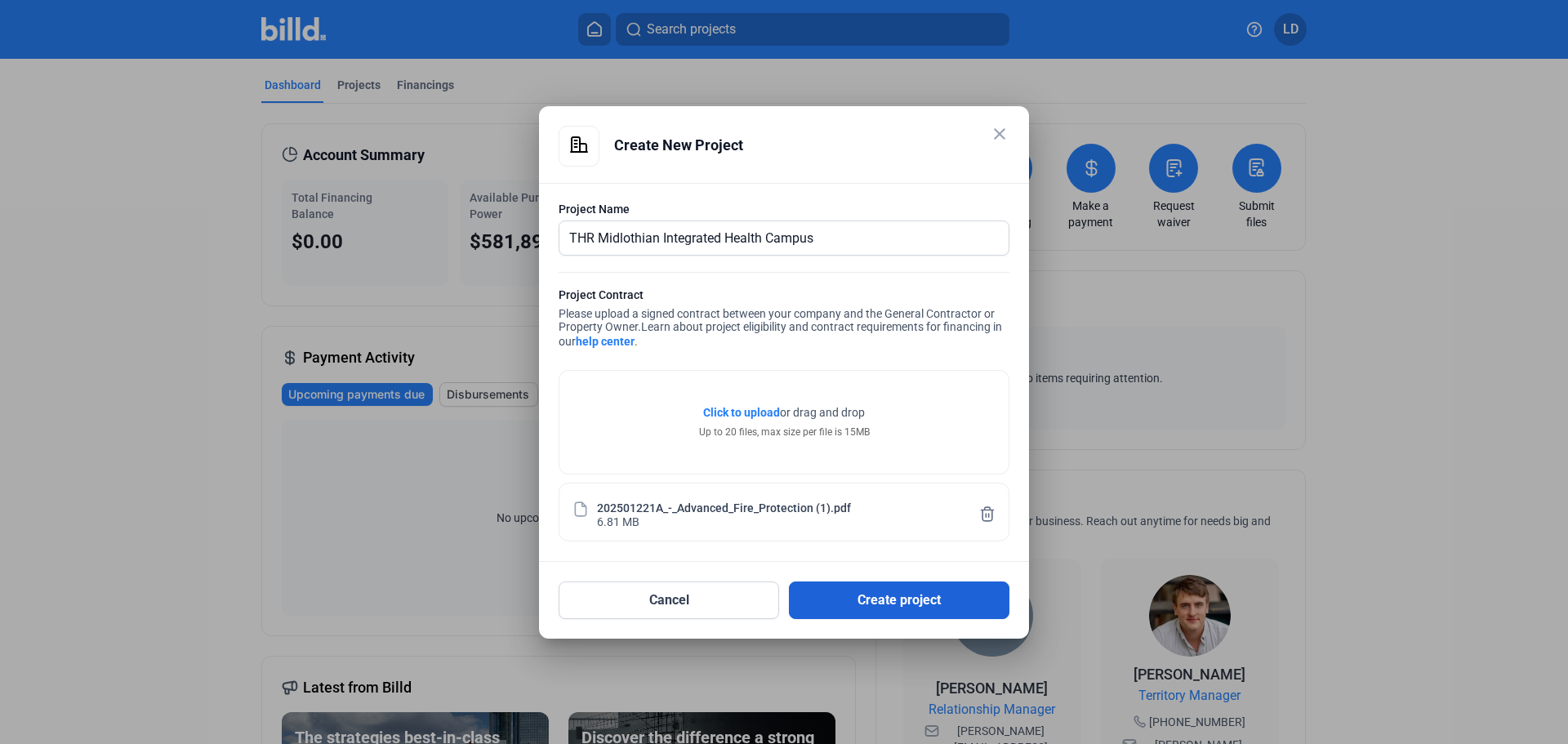
click at [899, 600] on button "Create project" at bounding box center [899, 599] width 220 height 38
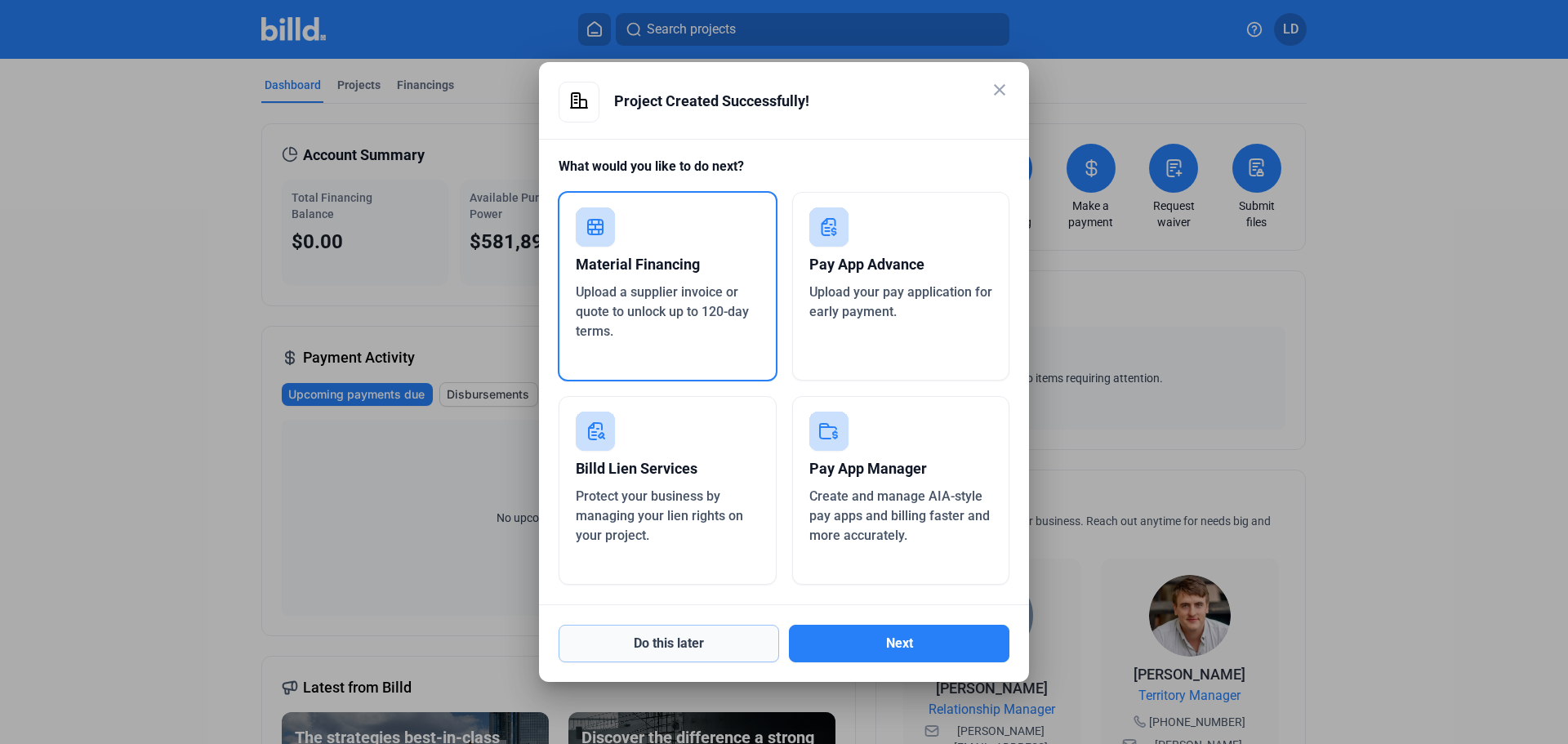
click at [691, 649] on button "Do this later" at bounding box center [668, 643] width 220 height 38
